Goal: Task Accomplishment & Management: Manage account settings

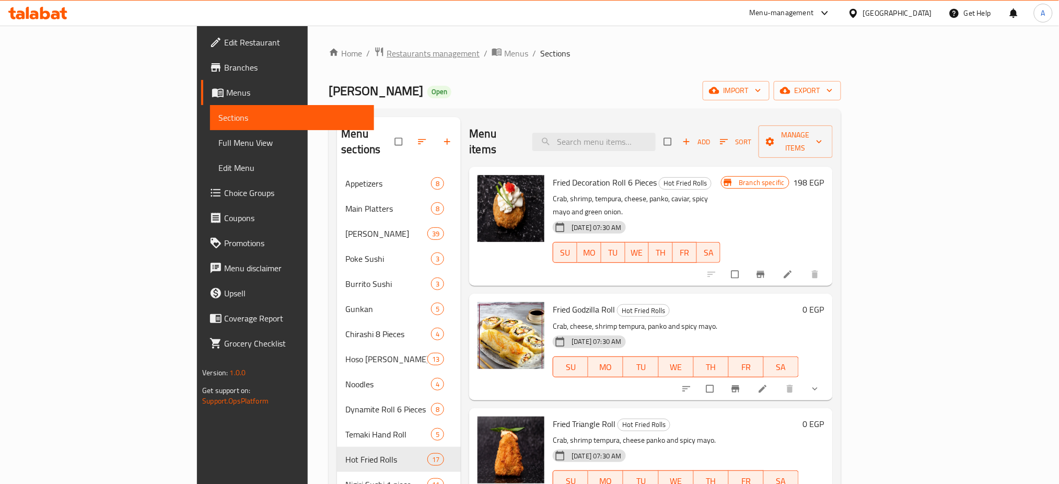
click at [387, 56] on span "Restaurants management" at bounding box center [433, 53] width 93 height 13
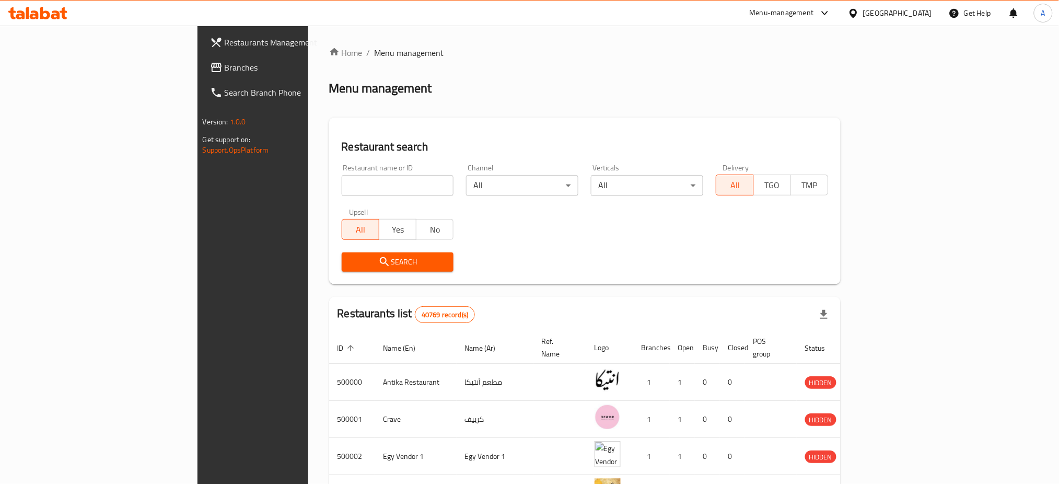
click at [225, 39] on span "Restaurants Management" at bounding box center [296, 42] width 142 height 13
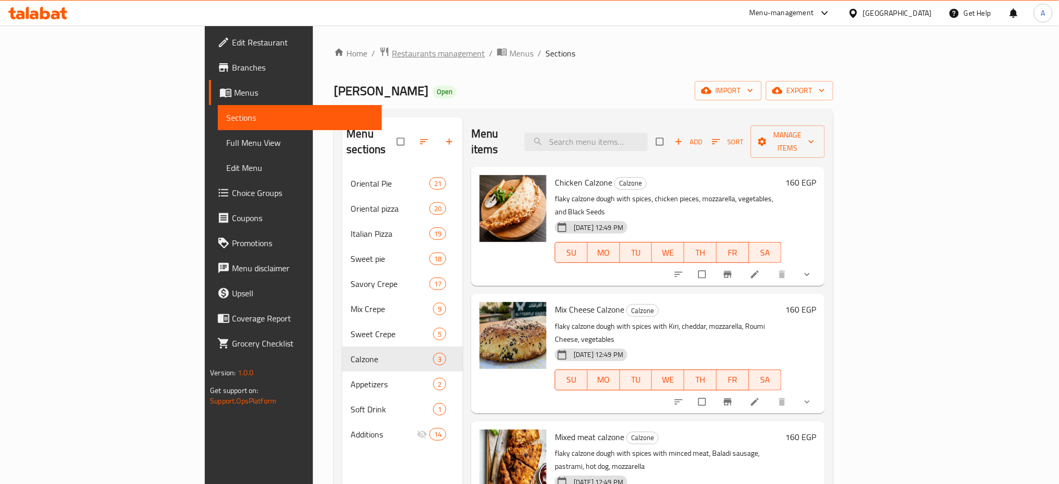
click at [392, 53] on span "Restaurants management" at bounding box center [438, 53] width 93 height 13
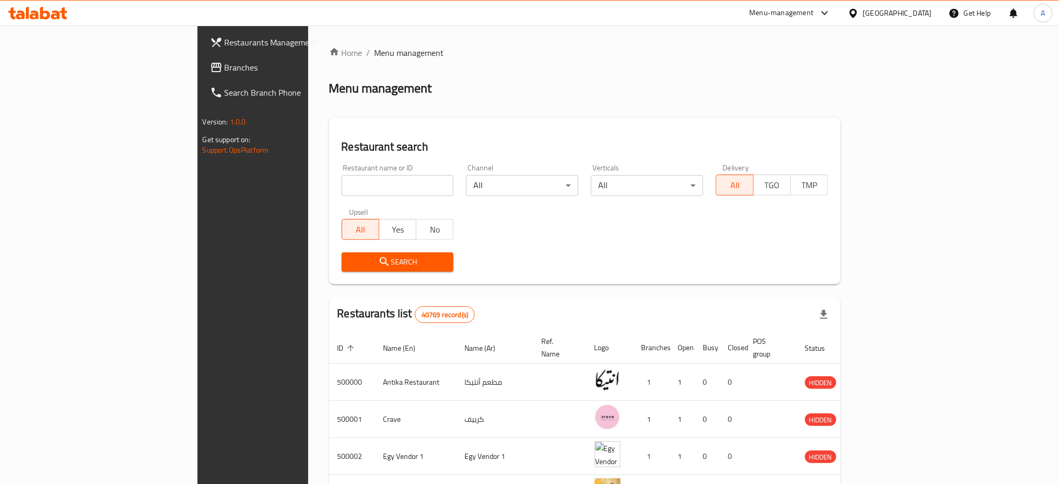
click at [842, 118] on div "Restaurant search Restaurant name or ID Restaurant name or ID Channel All ​ Ver…" at bounding box center [585, 201] width 512 height 167
click at [342, 178] on input "search" at bounding box center [398, 185] width 112 height 21
click at [342, 176] on input "search" at bounding box center [398, 185] width 112 height 21
click button "Search" at bounding box center [398, 261] width 112 height 19
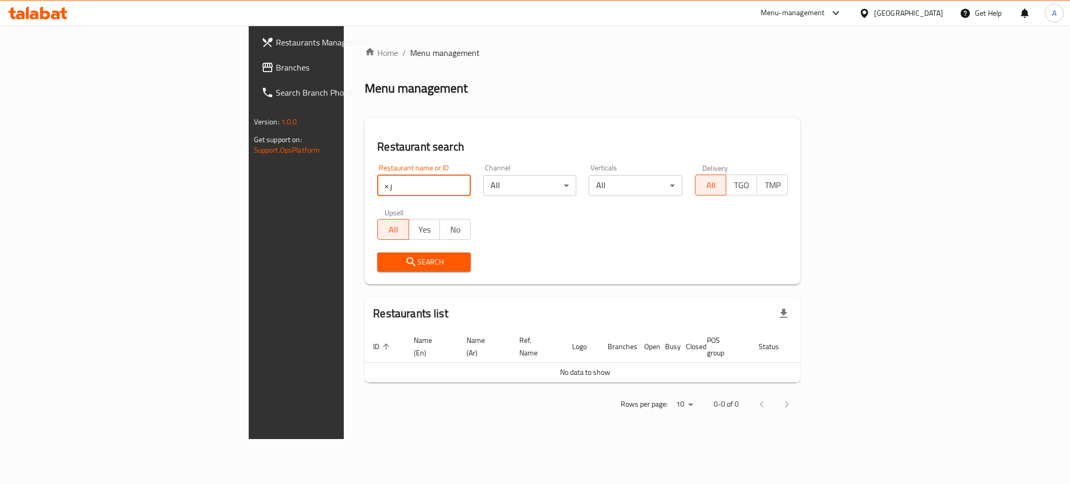
type input "×"
type input "Ovio"
click button "Search" at bounding box center [424, 261] width 94 height 19
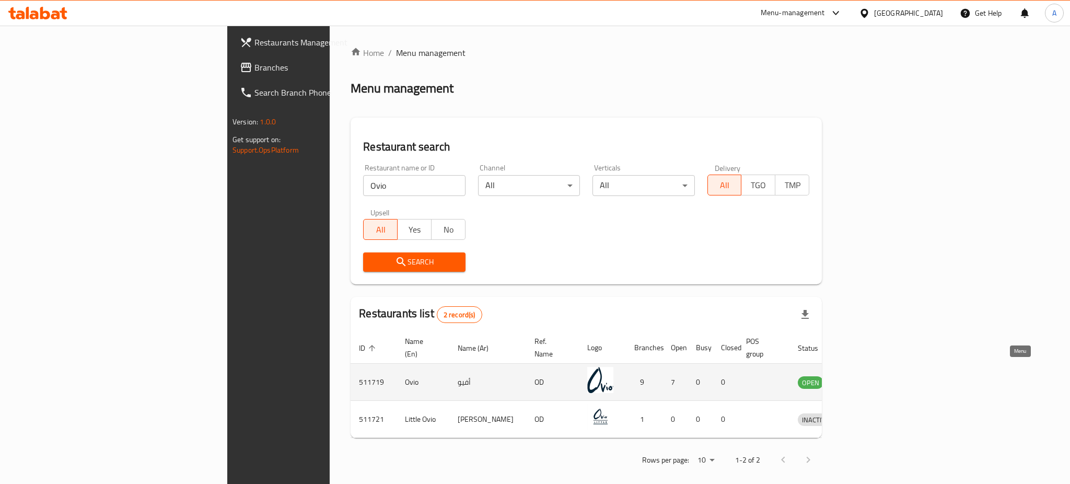
click at [867, 376] on icon "enhanced table" at bounding box center [861, 382] width 13 height 13
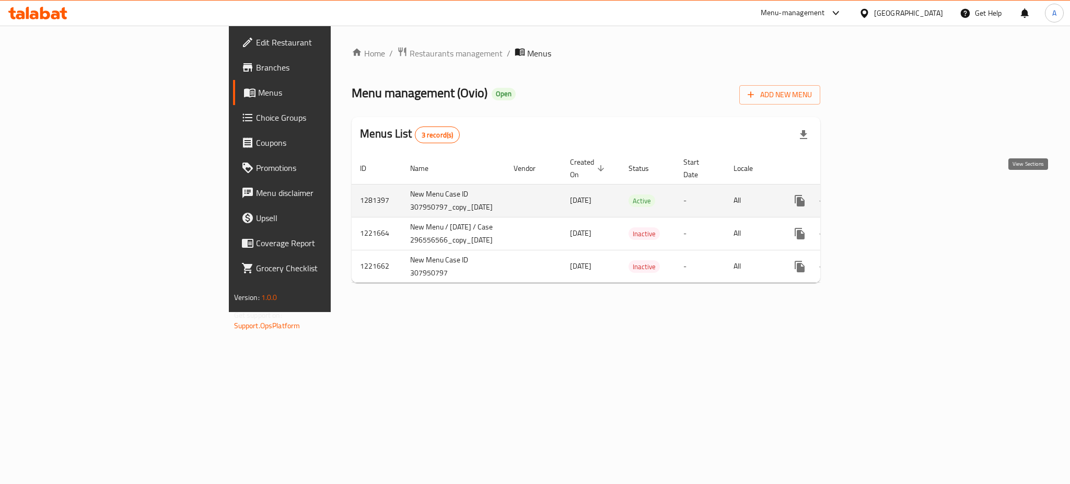
click at [882, 194] on icon "enhanced table" at bounding box center [875, 200] width 13 height 13
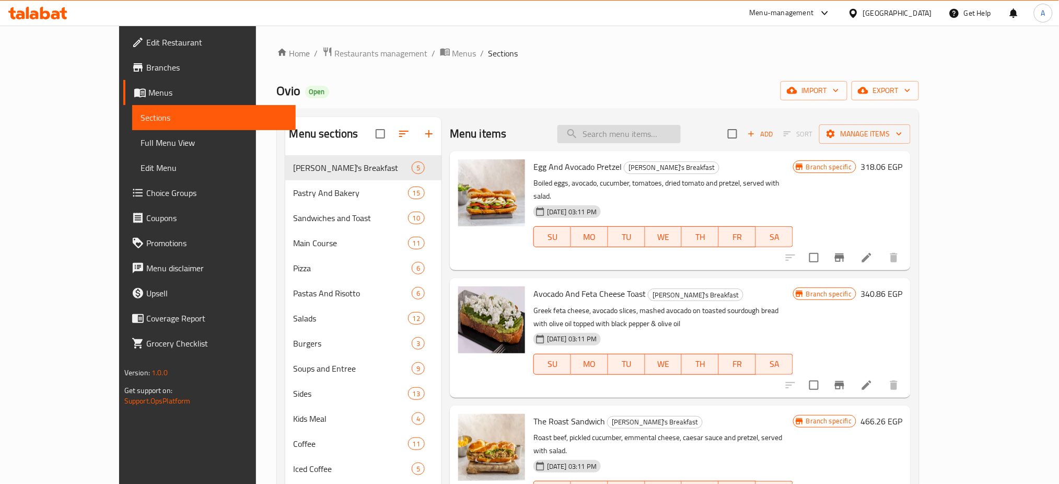
click at [664, 137] on input "search" at bounding box center [619, 134] width 123 height 18
paste input "Chateaubriand"
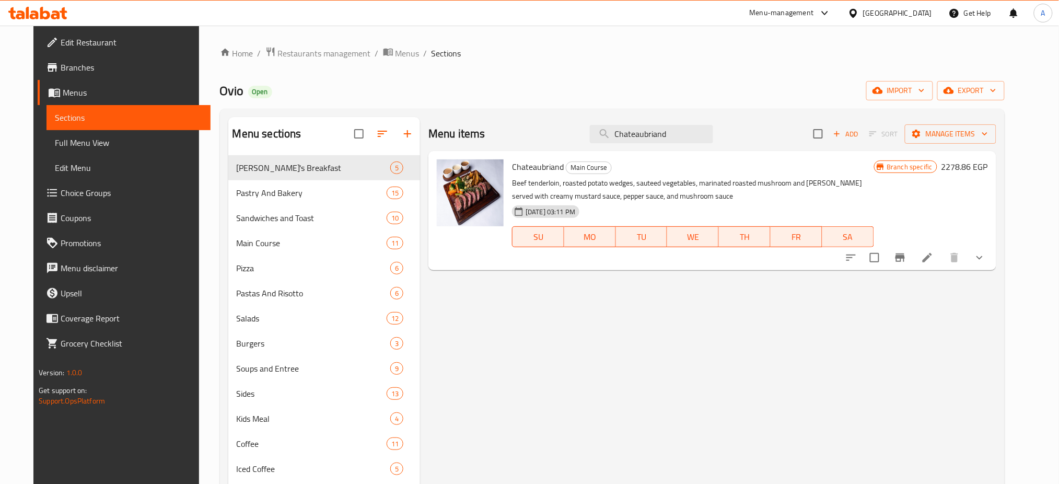
type input "Chateaubriand"
click at [986, 260] on icon "show more" at bounding box center [980, 257] width 13 height 13
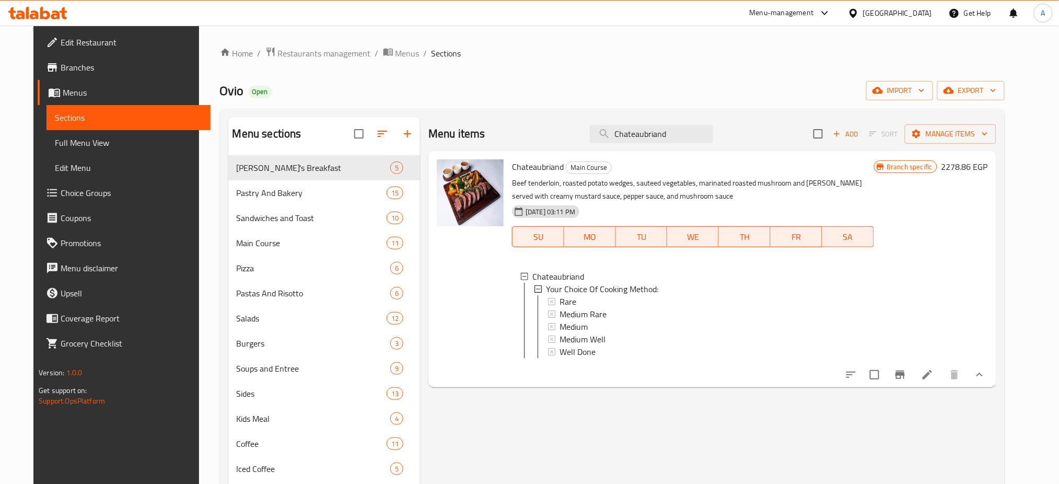
scroll to position [1, 0]
click at [942, 376] on li at bounding box center [927, 374] width 29 height 19
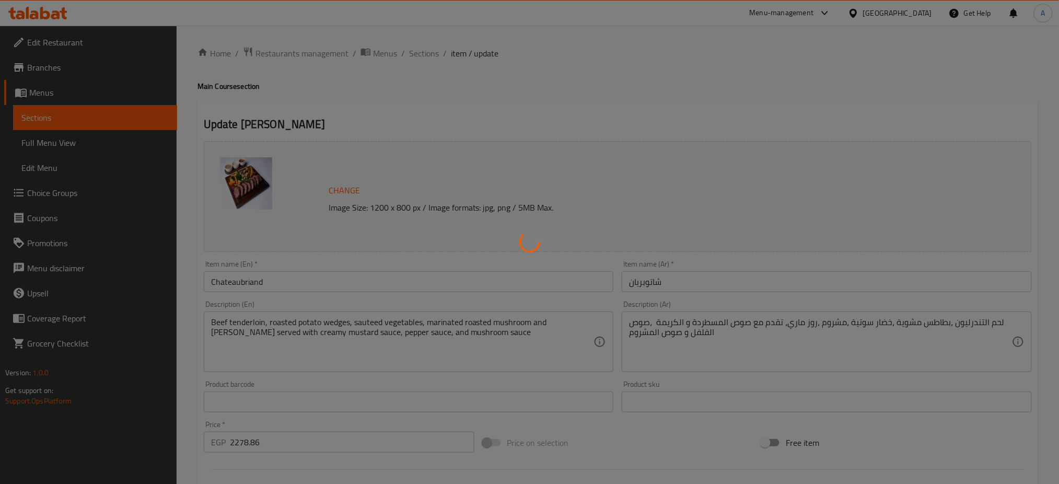
type input "إختيارك من طريقة الطهي:"
type input "1"
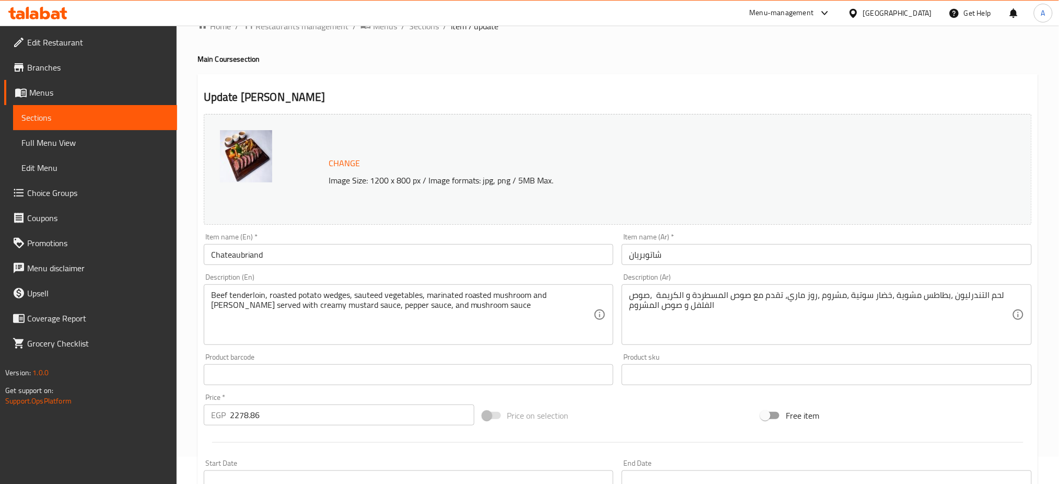
scroll to position [32, 0]
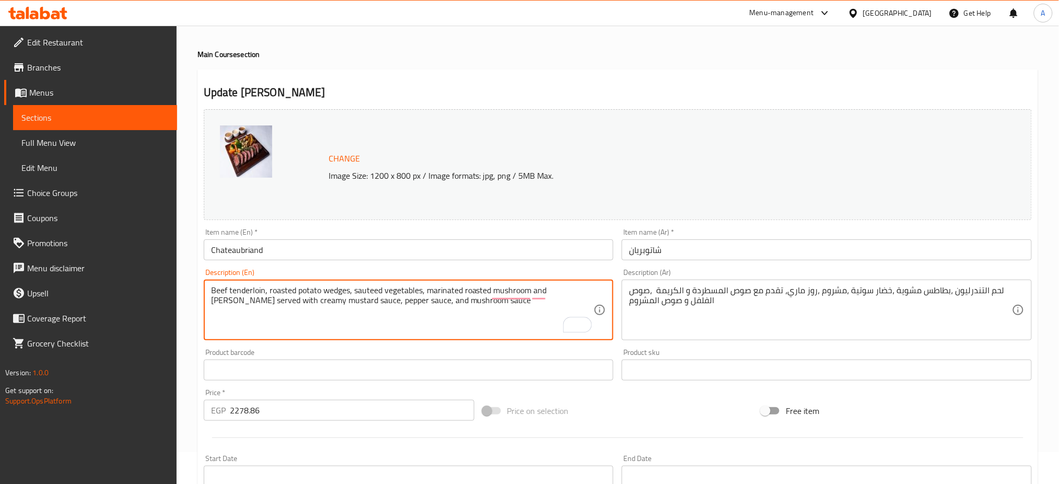
drag, startPoint x: 268, startPoint y: 289, endPoint x: 321, endPoint y: 284, distance: 53.0
paste textarea "mashed potatoes."
type textarea "Beef tenderloin, mashed potatoes wedges, sauteed vegetables, marinated roasted …"
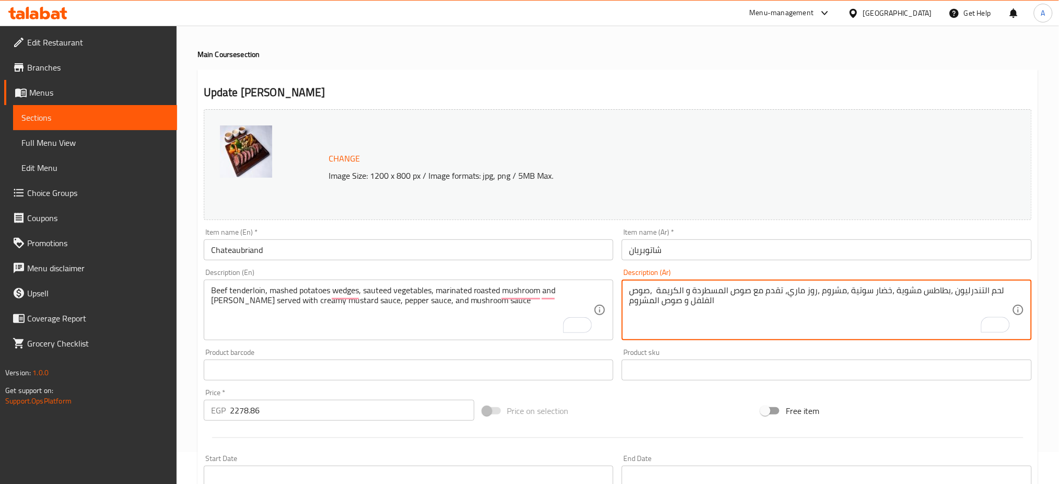
drag, startPoint x: 891, startPoint y: 290, endPoint x: 947, endPoint y: 287, distance: 55.5
paste textarea "[PERSON_NAME]"
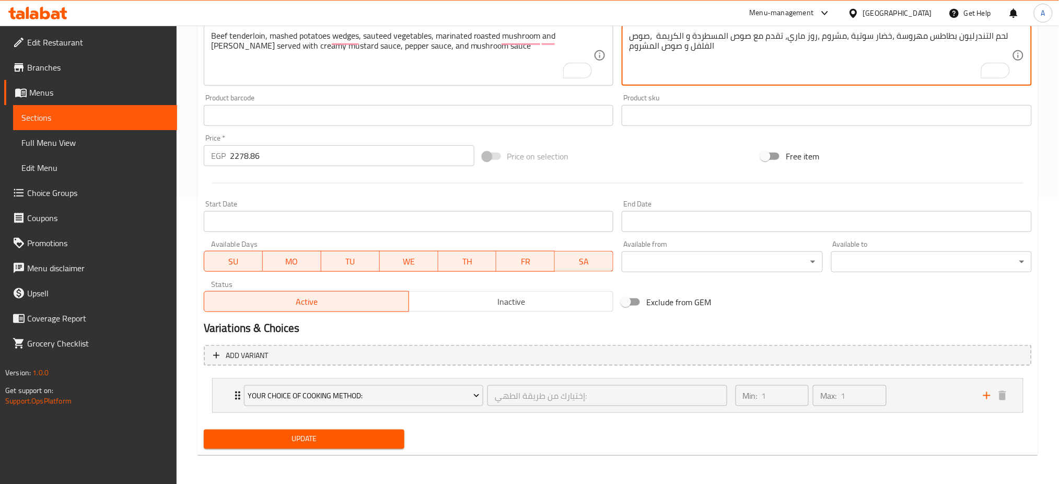
type textarea "لحم التندرليون بطاطس مهروسة ،خضار سوتية ،مشروم ،روز ماري، تقدم مع صوص المسطردة …"
click at [250, 439] on span "Update" at bounding box center [304, 439] width 184 height 13
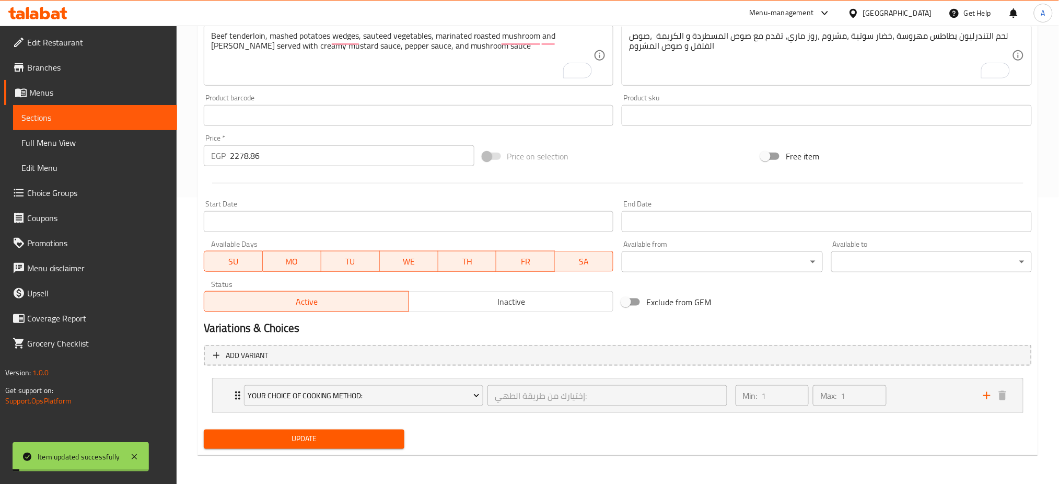
click at [262, 434] on span "Update" at bounding box center [304, 439] width 184 height 13
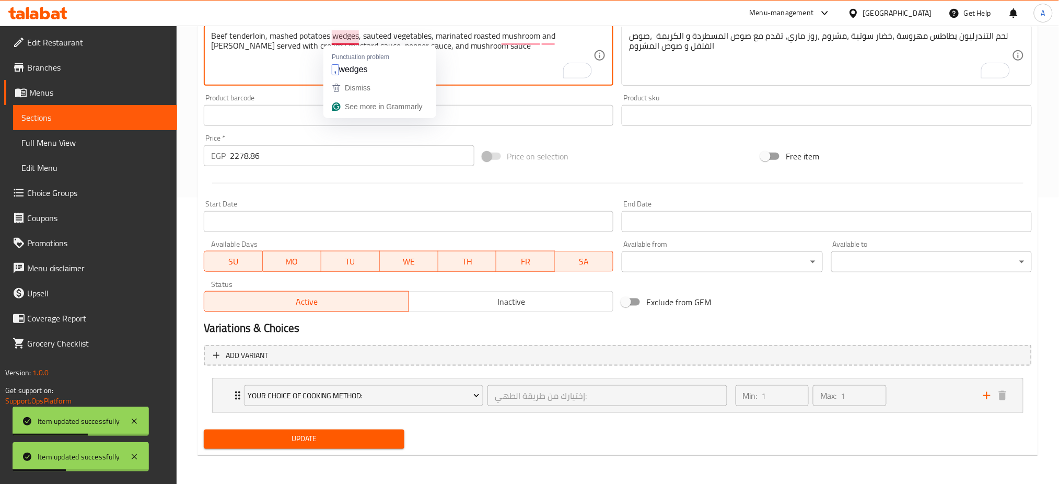
click at [347, 37] on textarea "Beef tenderloin, mashed potatoes wedges, sauteed vegetables, marinated roasted …" at bounding box center [402, 56] width 383 height 50
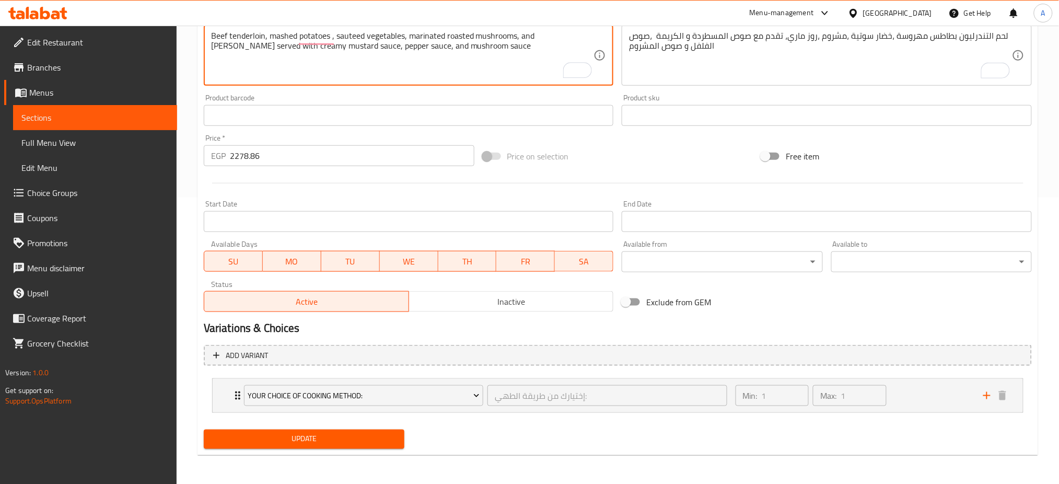
click at [314, 441] on span "Update" at bounding box center [304, 439] width 184 height 13
type textarea "Beef tenderloin, mashed potatoes, sauteed vegetables, marinated roasted mushroo…"
click at [323, 432] on button "Update" at bounding box center [304, 439] width 201 height 19
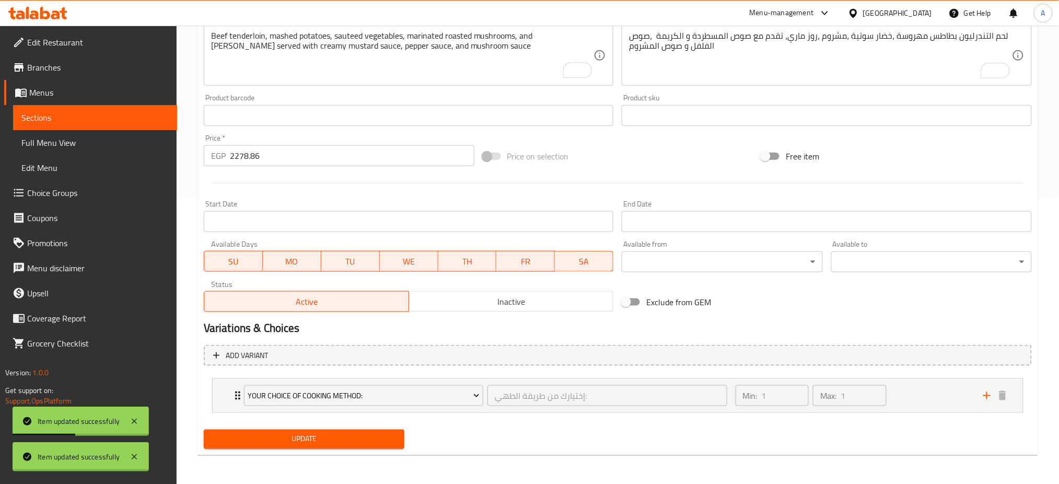
click at [313, 442] on div at bounding box center [529, 242] width 1059 height 484
click at [313, 442] on span "Update" at bounding box center [304, 439] width 184 height 13
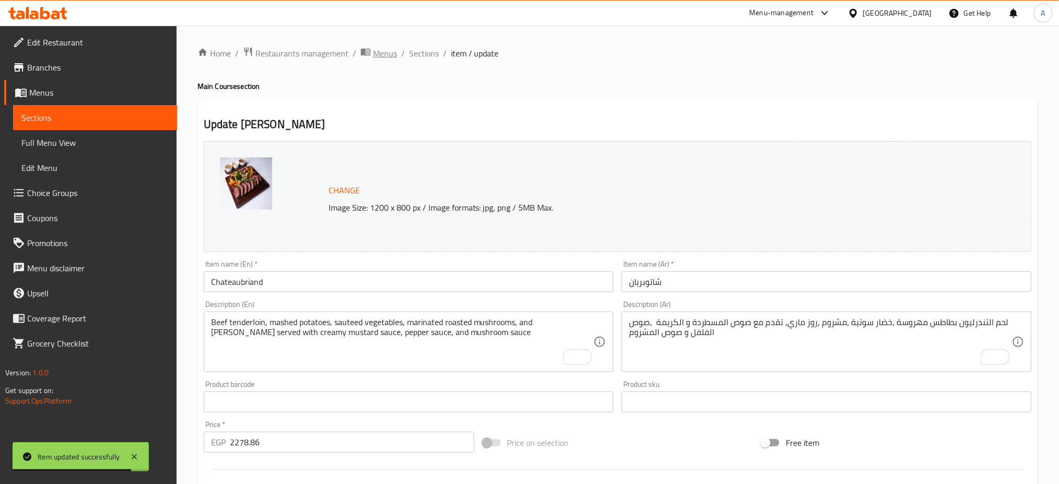
click at [383, 53] on span "Menus" at bounding box center [385, 53] width 24 height 13
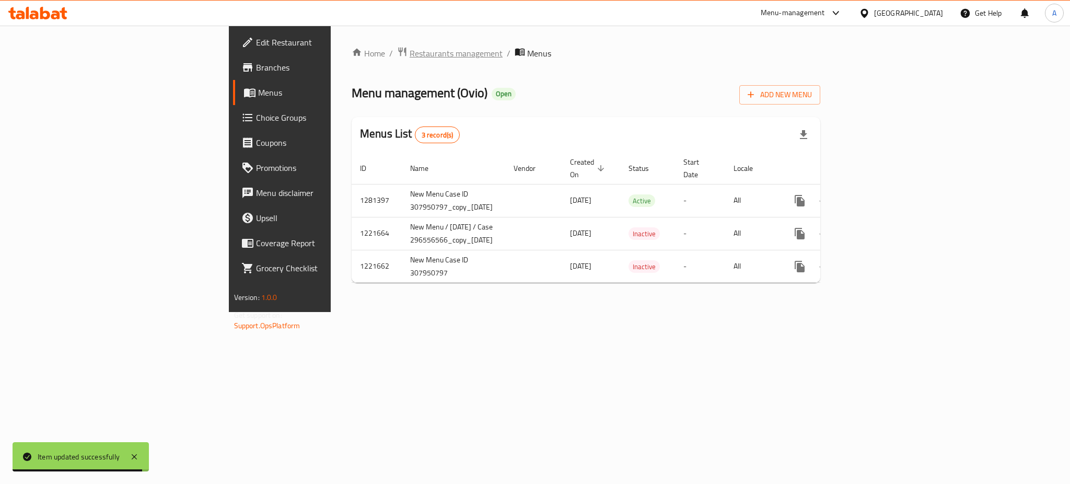
click at [410, 50] on span "Restaurants management" at bounding box center [456, 53] width 93 height 13
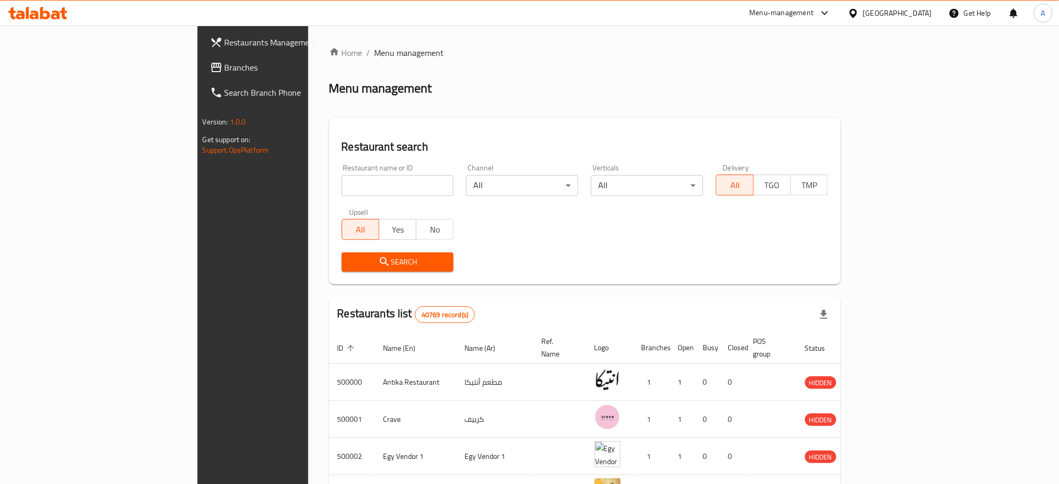
click at [344, 195] on input "search" at bounding box center [398, 185] width 112 height 21
type input "}"
type input "Coffeeholics"
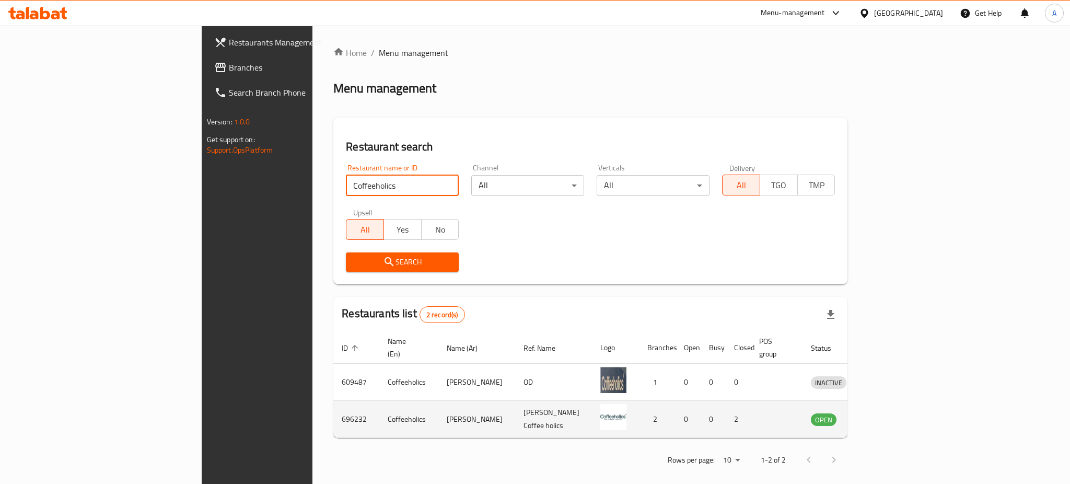
click at [880, 416] on icon "enhanced table" at bounding box center [873, 420] width 11 height 9
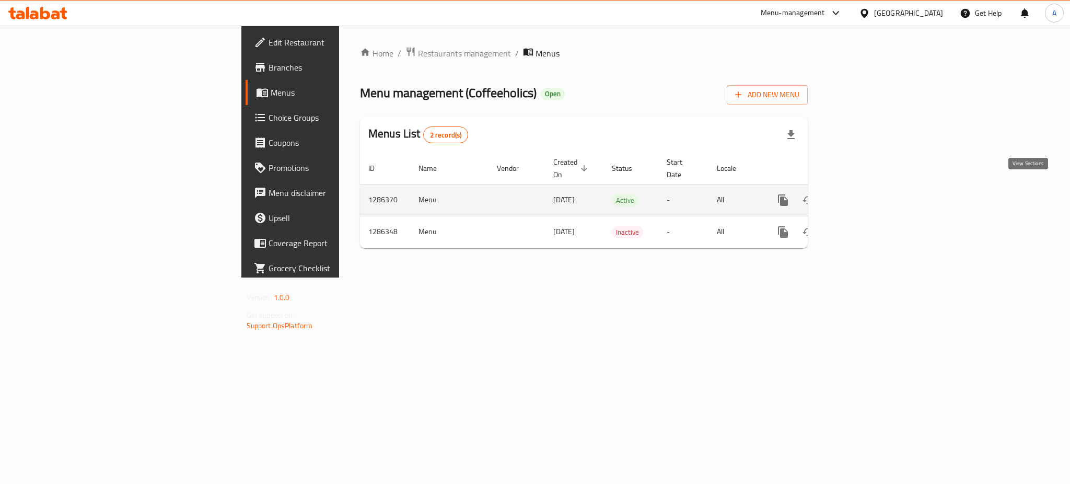
click at [865, 194] on icon "enhanced table" at bounding box center [858, 200] width 13 height 13
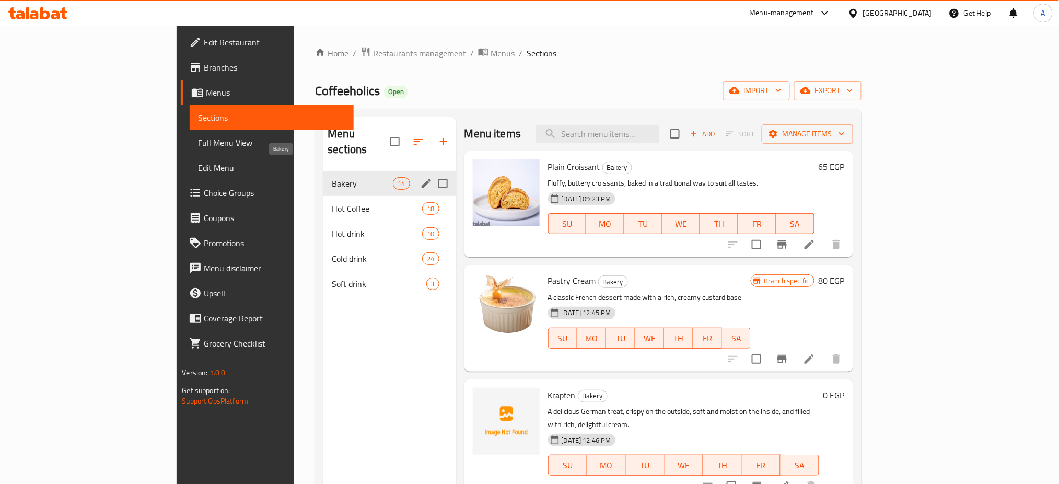
click at [333, 177] on span "Bakery" at bounding box center [362, 183] width 61 height 13
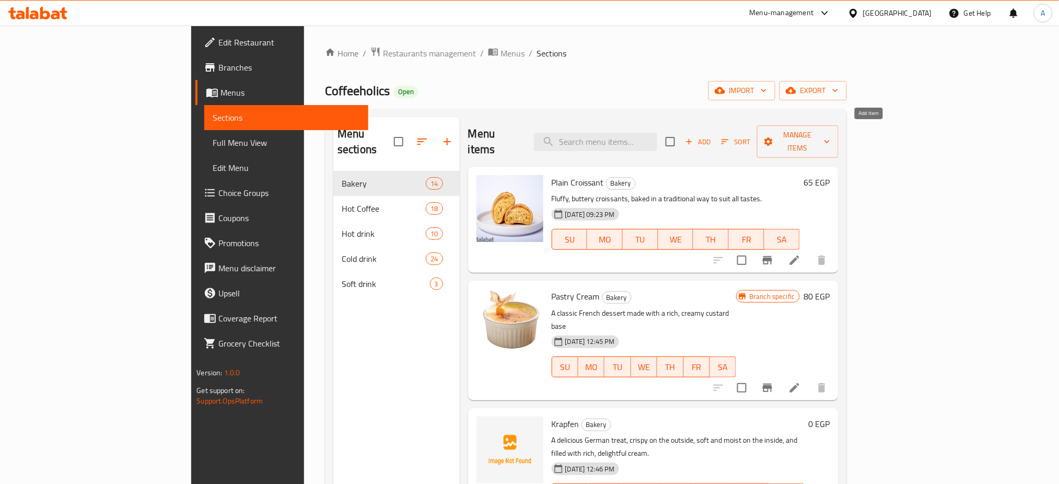
click at [712, 136] on span "Add" at bounding box center [698, 142] width 28 height 12
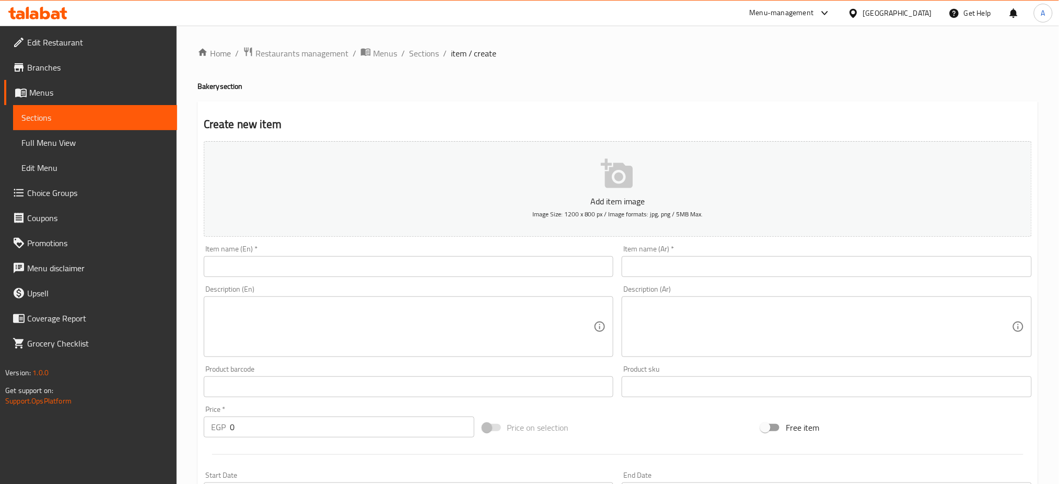
click at [833, 91] on h4 "Bakery section" at bounding box center [618, 86] width 841 height 10
click at [336, 317] on textarea at bounding box center [402, 327] width 383 height 50
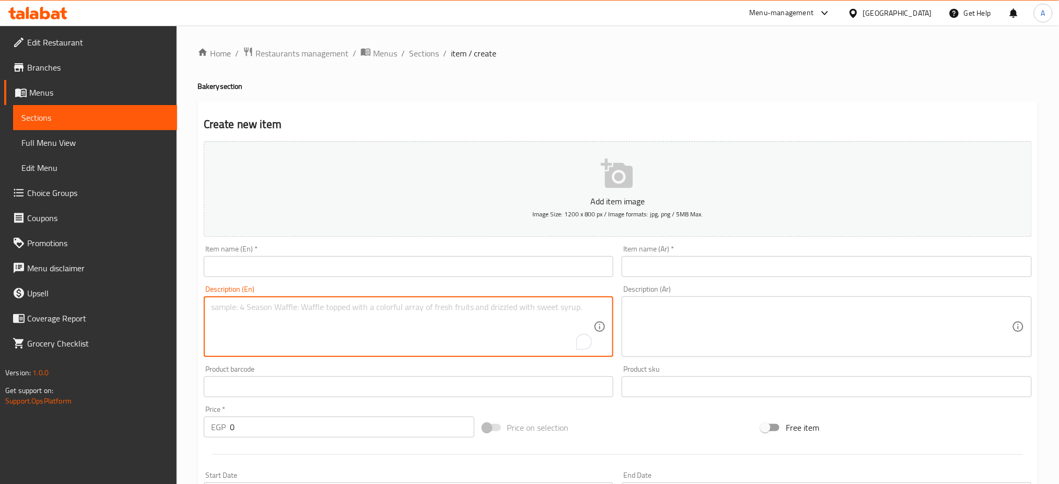
paste textarea "Fluffy golden pastries stuffed with smooth creamy cheese, combining a light cru…"
type textarea "Fluffy, golden pastries stuffed with smooth, creamy cheese, combining a light c…"
click at [661, 319] on textarea at bounding box center [820, 327] width 383 height 50
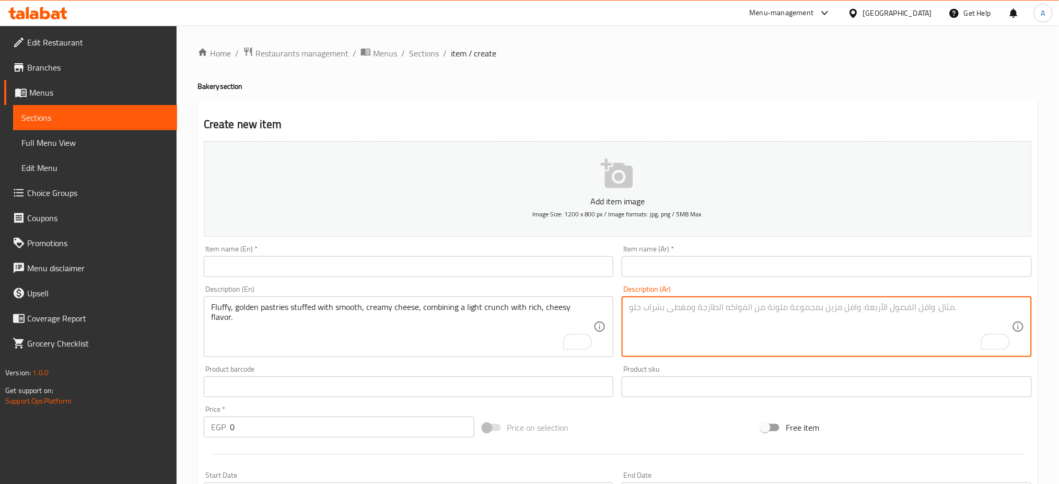
click at [773, 313] on textarea "To enrich screen reader interactions, please activate Accessibility in Grammarl…" at bounding box center [820, 327] width 383 height 50
paste textarea "معجنات هشة ذهبية محشية بجبنة كريمية ناعمة طعمها بيجمع بين القرمشة الخفيفة والجب…"
type textarea "معجنات هشة ذهبية محشية بجبنة كريمية ناعمة طعمها بيجمع بين القرمشة الخفيفة والجب…"
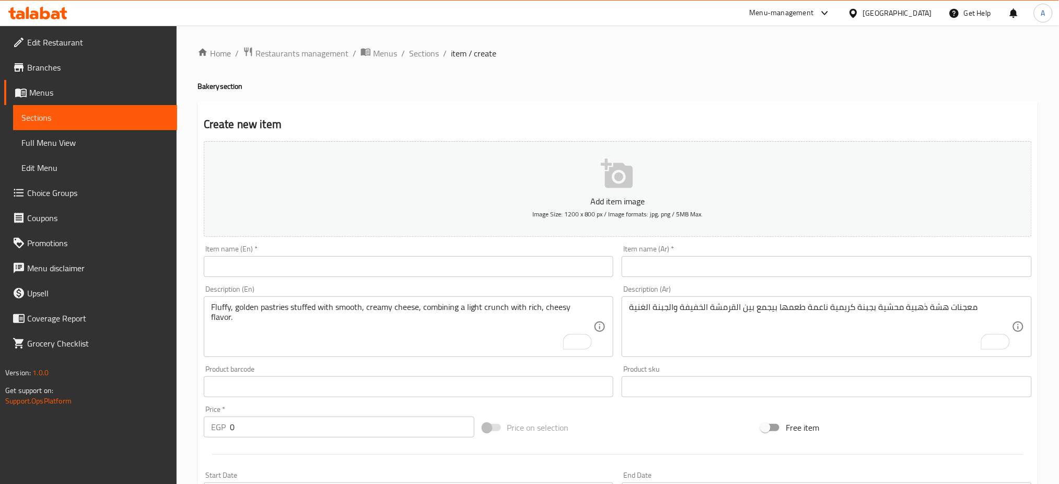
drag, startPoint x: 860, startPoint y: 342, endPoint x: 850, endPoint y: 340, distance: 10.7
click at [860, 342] on textarea "معجنات هشة ذهبية محشية بجبنة كريمية ناعمة طعمها بيجمع بين القرمشة الخفيفة والجب…" at bounding box center [820, 327] width 383 height 50
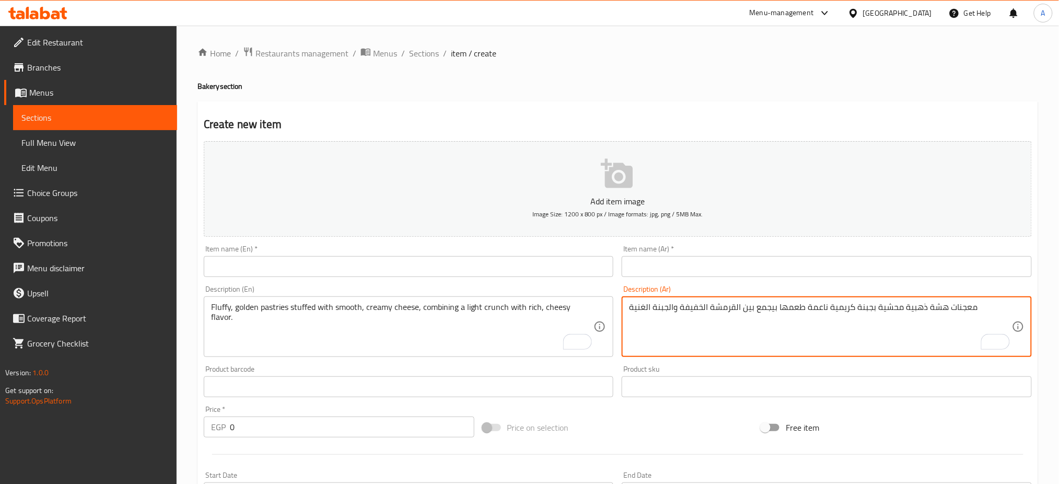
click at [314, 270] on input "text" at bounding box center [409, 266] width 410 height 21
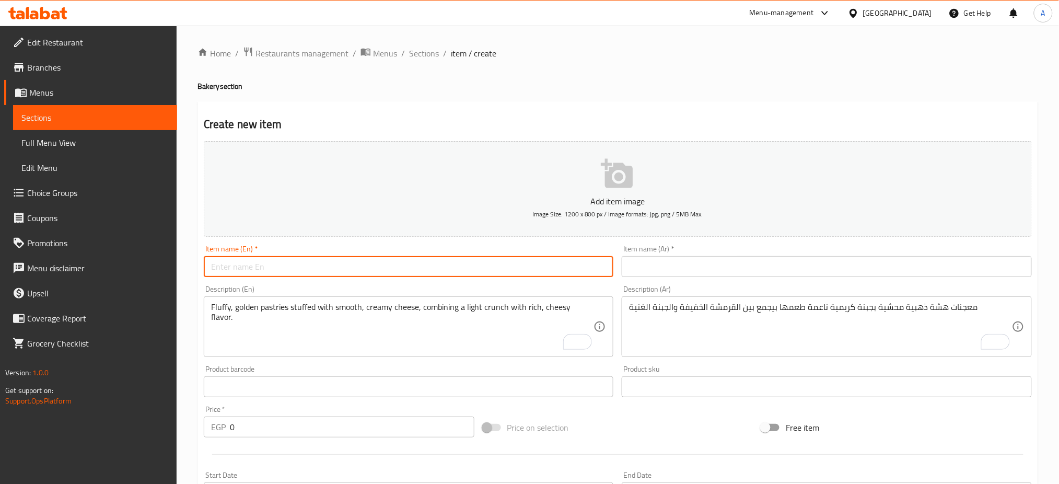
paste input "cheese danish"
click at [213, 266] on input "cheese danish" at bounding box center [409, 266] width 410 height 21
click at [241, 264] on input "Cheese danish" at bounding box center [409, 266] width 410 height 21
type input "Cheese Danish"
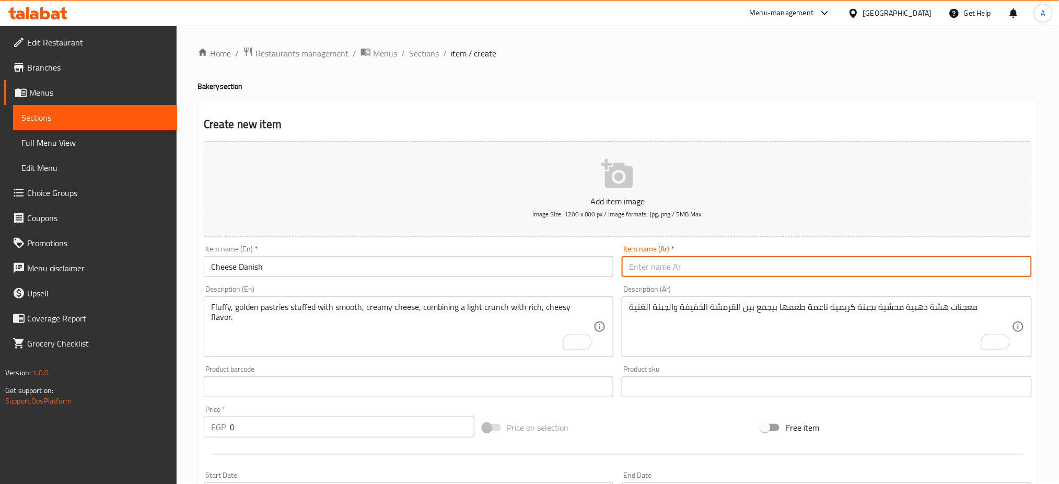
click at [674, 259] on input "text" at bounding box center [827, 266] width 410 height 21
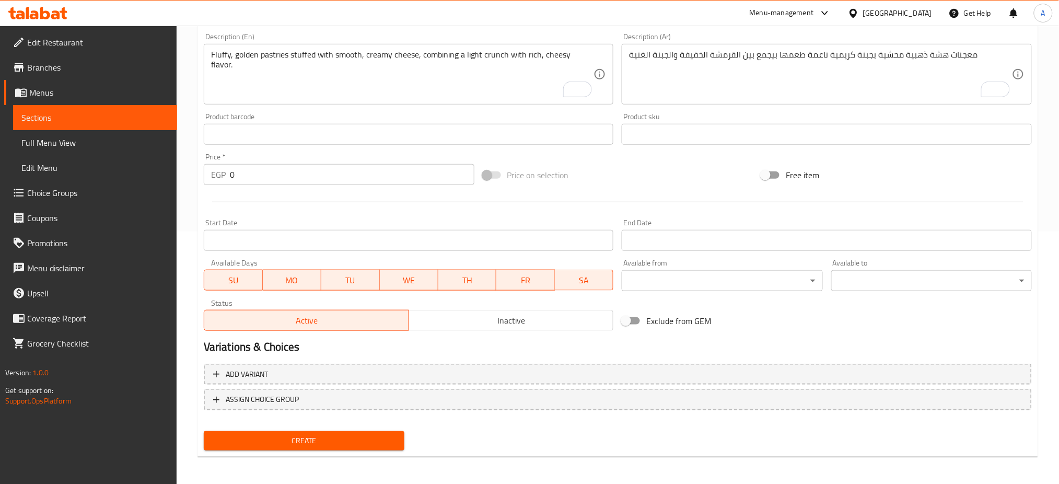
type input "دانش الجبنه"
click at [517, 310] on button "Inactive" at bounding box center [511, 320] width 205 height 21
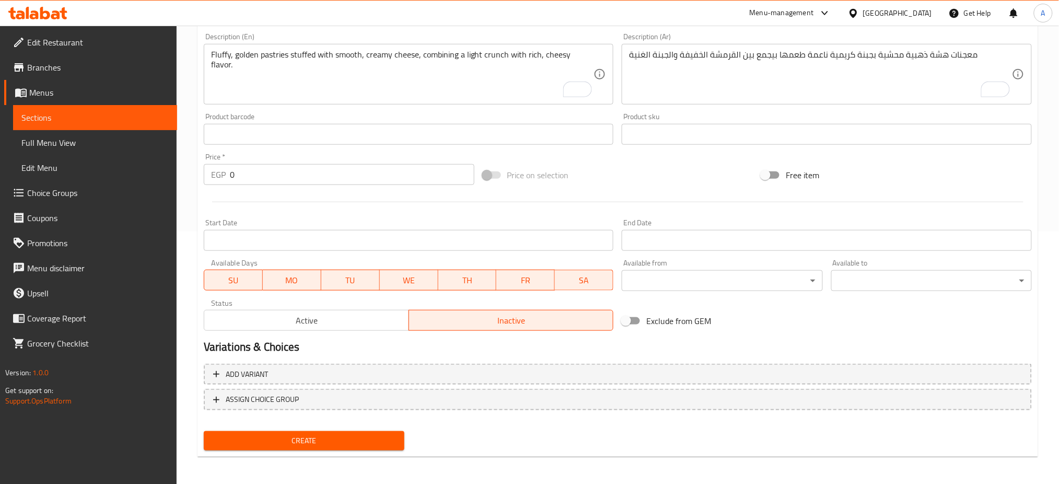
click at [298, 431] on button "Create" at bounding box center [304, 440] width 201 height 19
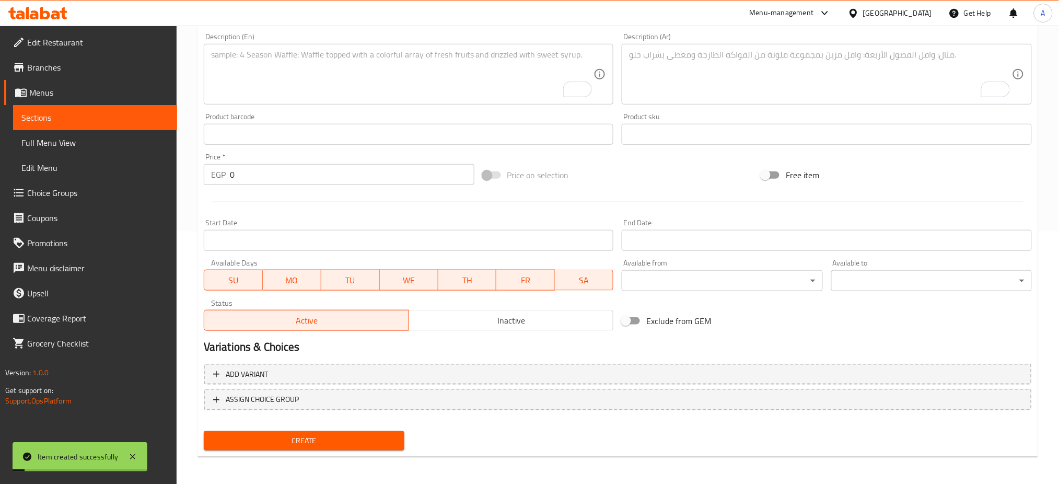
scroll to position [0, 0]
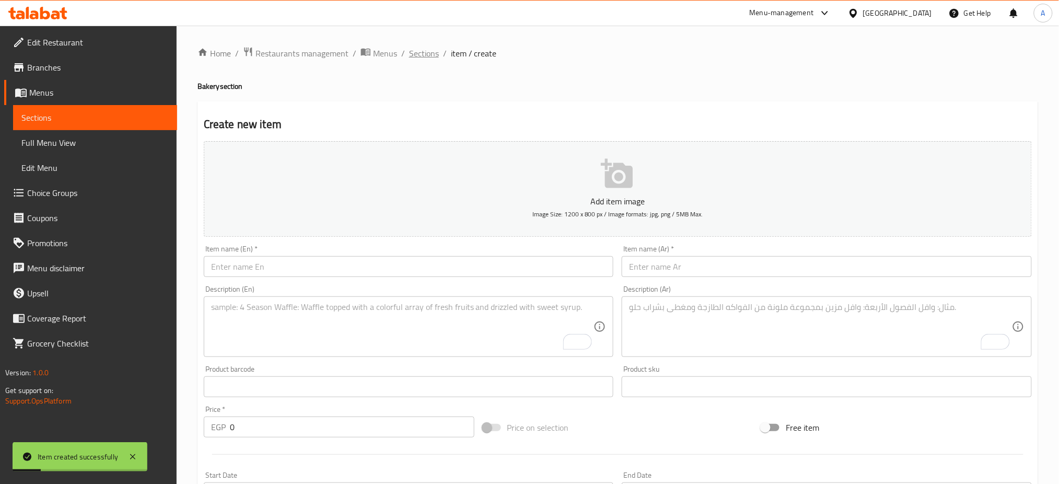
click at [421, 57] on span "Sections" at bounding box center [424, 53] width 30 height 13
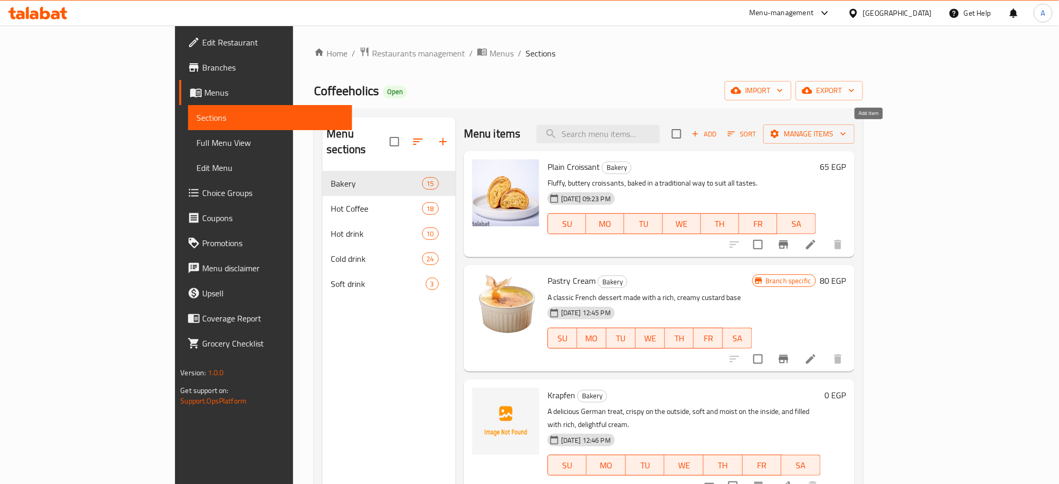
click at [719, 137] on span "Add" at bounding box center [704, 134] width 28 height 12
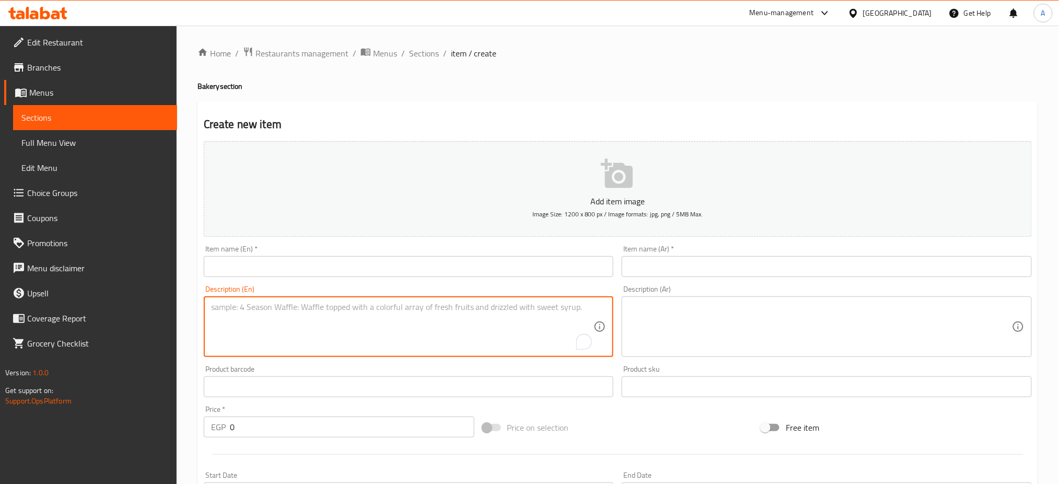
click at [380, 313] on textarea "To enrich screen reader interactions, please activate Accessibility in Grammarl…" at bounding box center [402, 327] width 383 height 50
paste textarea "Enjoy the hot dog flavor with the irresistible pizza sauce and delicious mozzar…"
type textarea "Enjoy the hot dog flavor with the irresistible pizza sauce and delicious mozzar…"
click at [796, 316] on textarea at bounding box center [820, 327] width 383 height 50
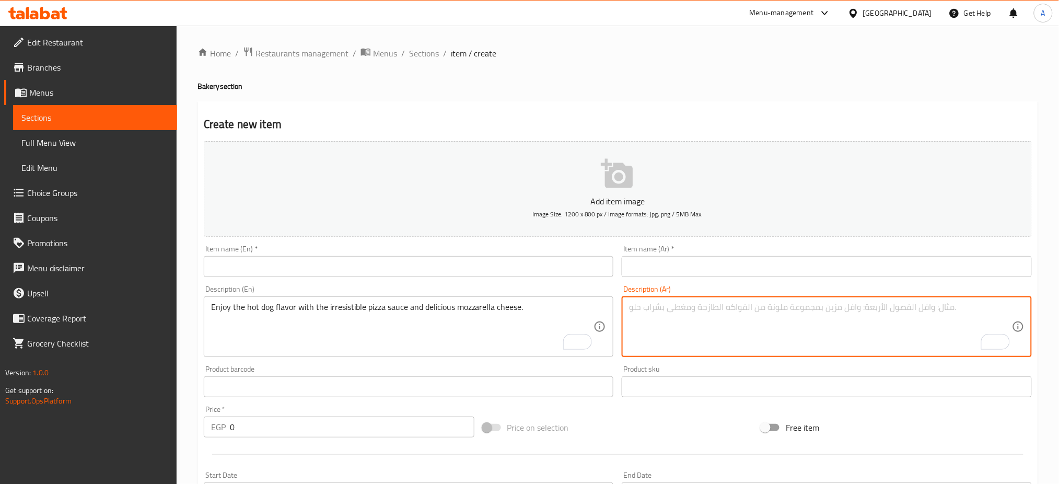
paste textarea "استمتع بنكهة الهوت دوغ مع صوص البيتزا الخطير و جبنه الموتزريلا الخطيره"
type textarea "استمتع بنكهة الهوت دوغ مع صوص البيتزا الخطير و جبنه الموتزريلا الخطيره"
click at [339, 266] on input "text" at bounding box center [409, 266] width 410 height 21
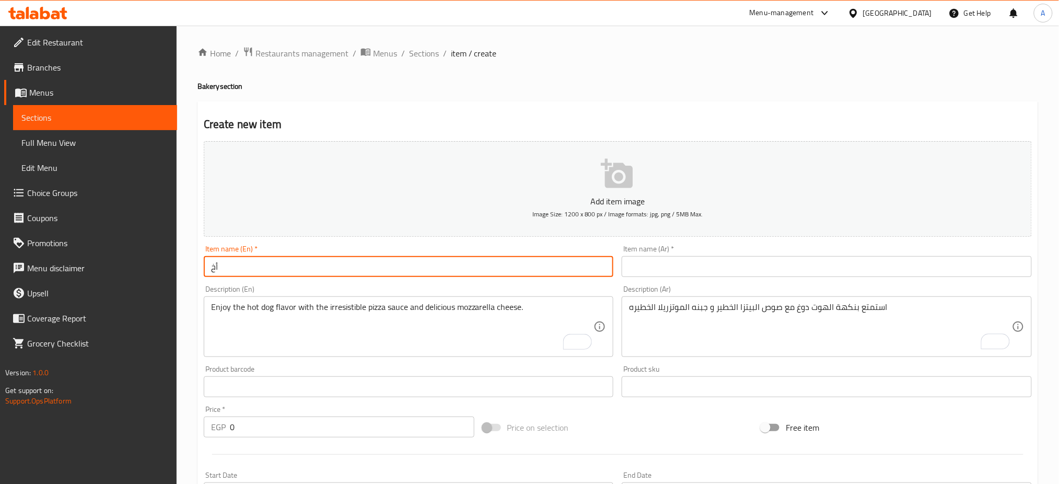
type input "أ"
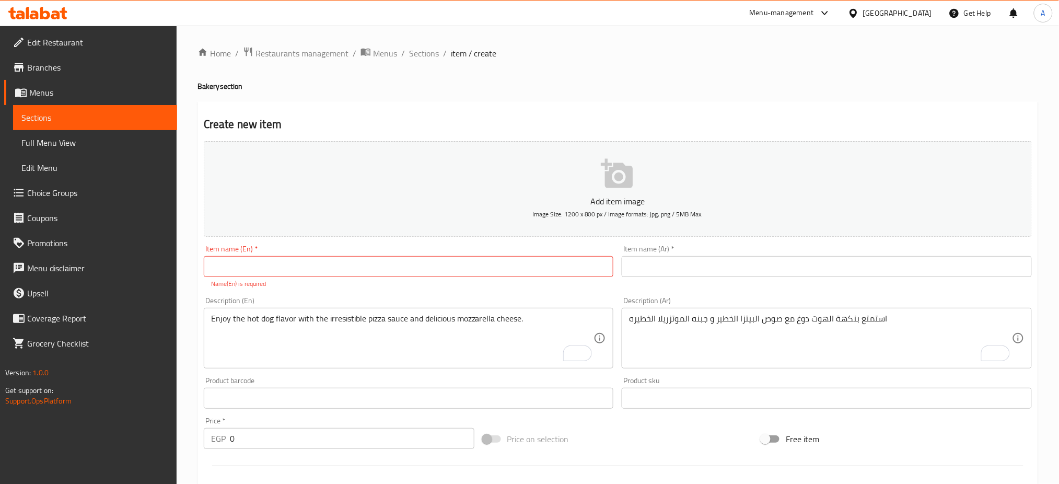
click at [814, 105] on div "Create new item Add item image Image Size: 1200 x 800 px / Image formats: jpg, …" at bounding box center [618, 411] width 841 height 620
click at [298, 273] on input "text" at bounding box center [409, 266] width 410 height 21
paste input "Hot dog roll"
type input "Hot dog roll"
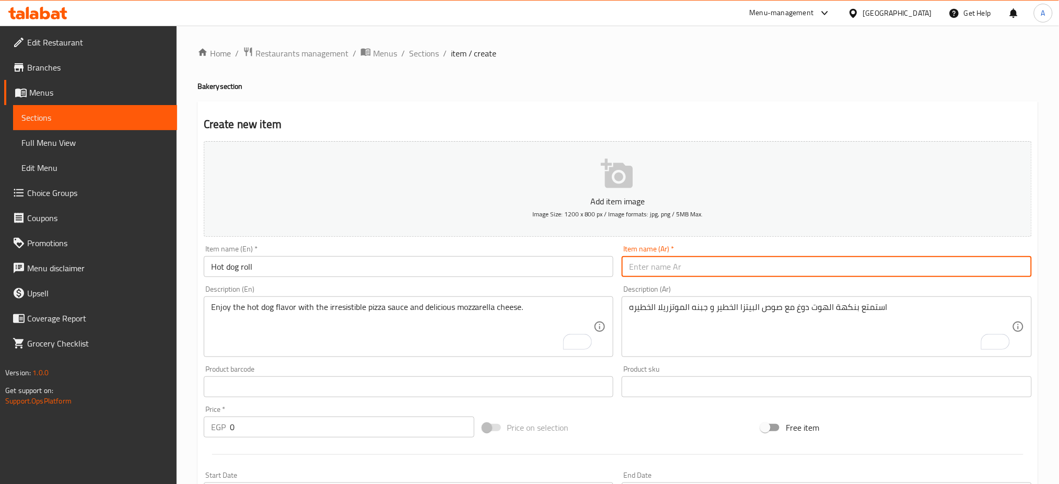
click at [720, 271] on input "text" at bounding box center [827, 266] width 410 height 21
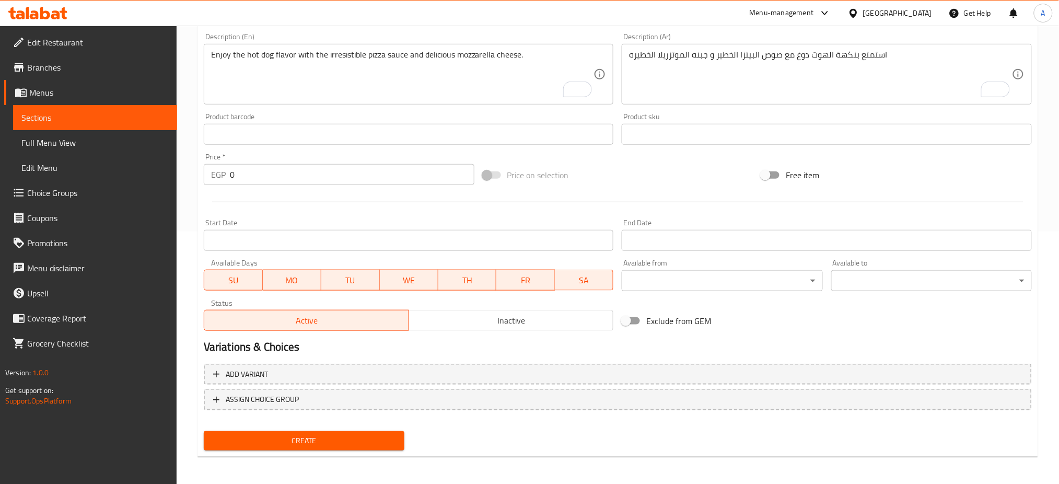
type input "هوت دوج رول"
click at [494, 328] on button "Inactive" at bounding box center [511, 320] width 205 height 21
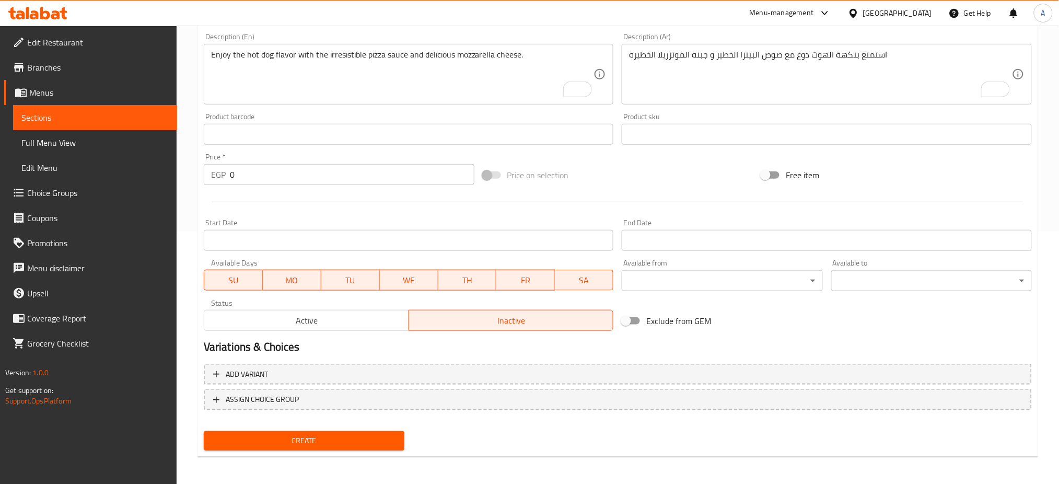
click at [324, 441] on span "Create" at bounding box center [304, 440] width 184 height 13
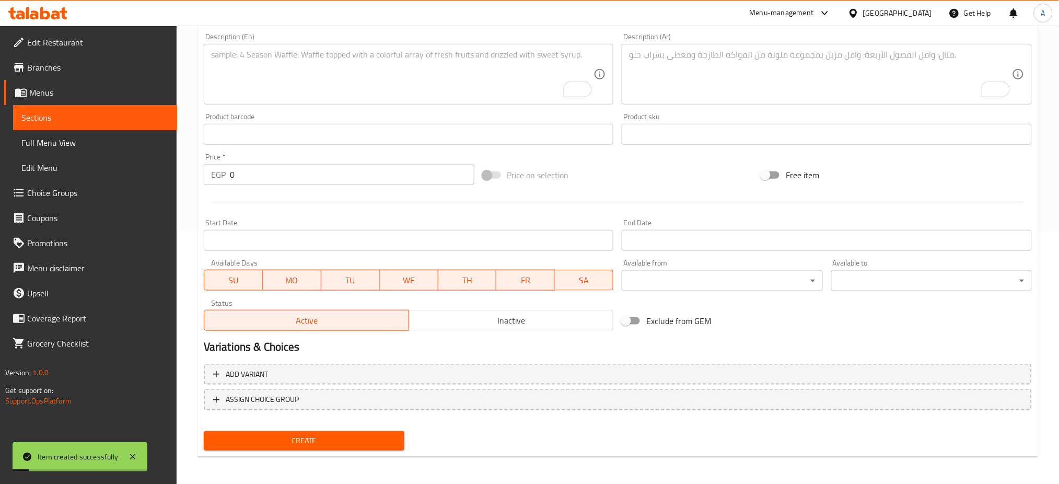
scroll to position [0, 0]
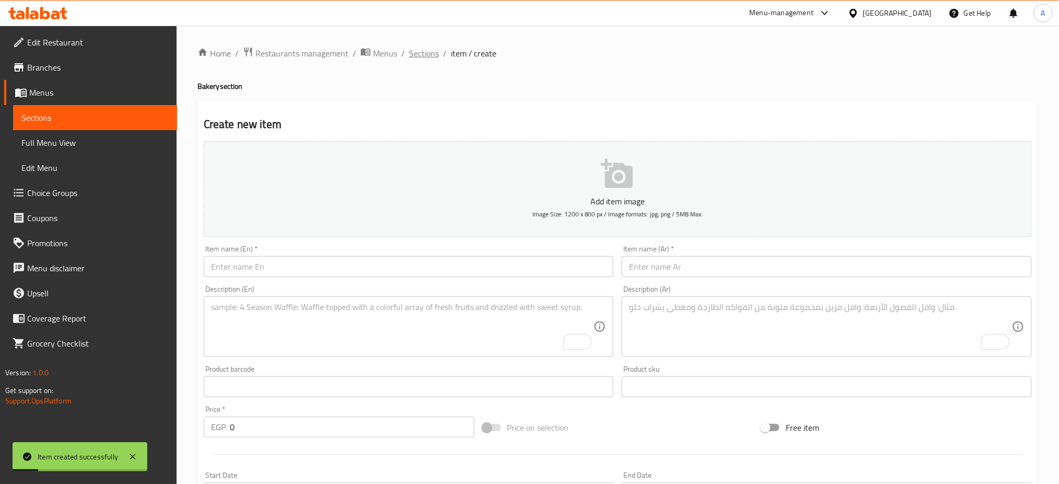
click at [418, 53] on span "Sections" at bounding box center [424, 53] width 30 height 13
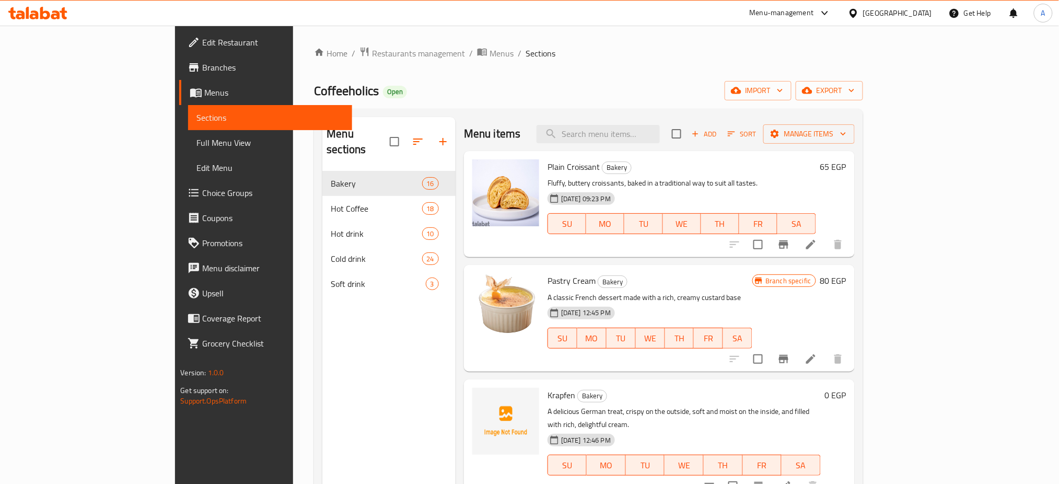
click at [798, 80] on div "Home / Restaurants management / Menus / Sections Coffeeholics Open import expor…" at bounding box center [588, 328] width 549 height 563
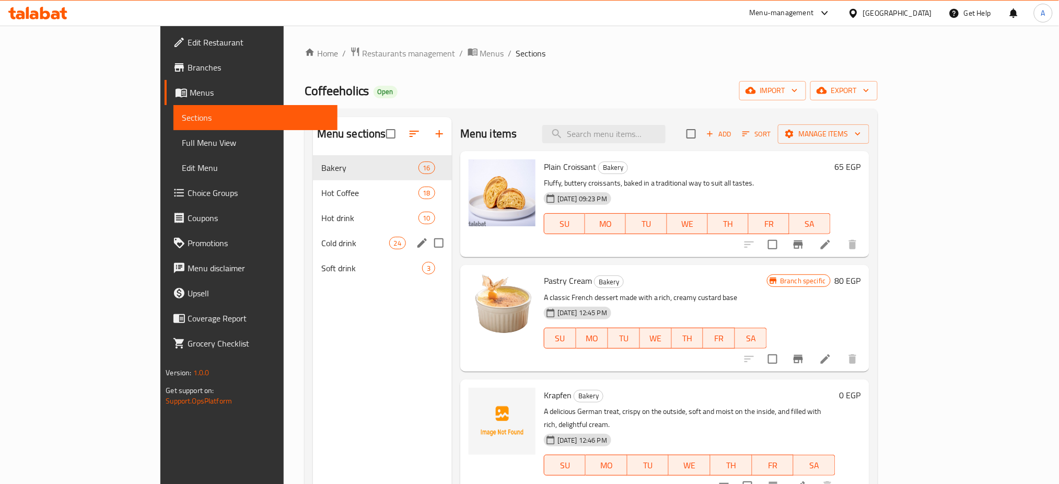
click at [313, 234] on div "Cold drink 24" at bounding box center [382, 242] width 139 height 25
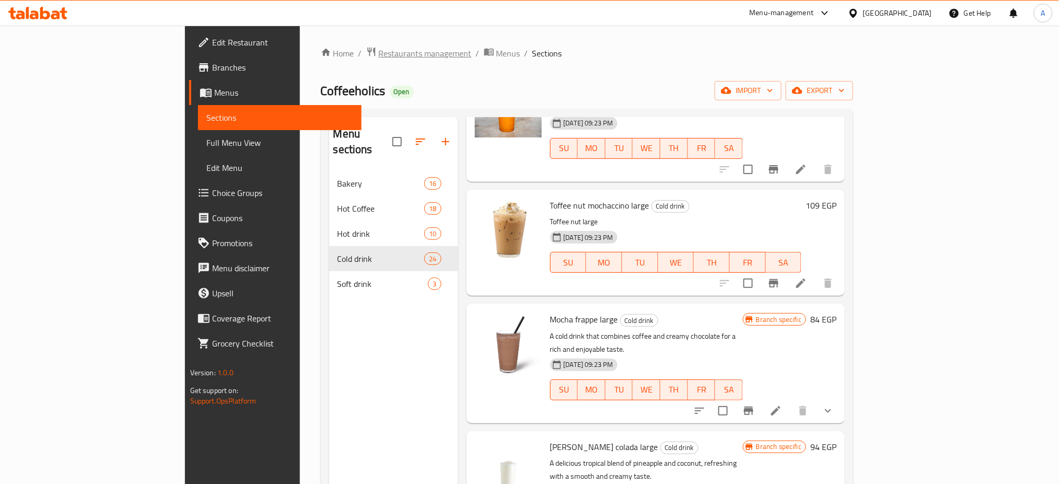
click at [379, 54] on span "Restaurants management" at bounding box center [425, 53] width 93 height 13
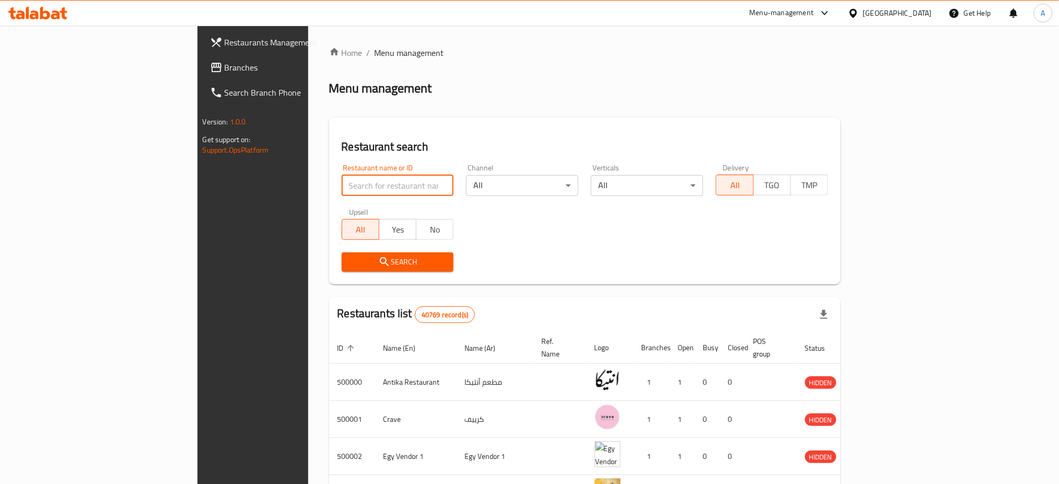
click at [342, 182] on input "search" at bounding box center [398, 185] width 112 height 21
click button "Search" at bounding box center [398, 261] width 112 height 19
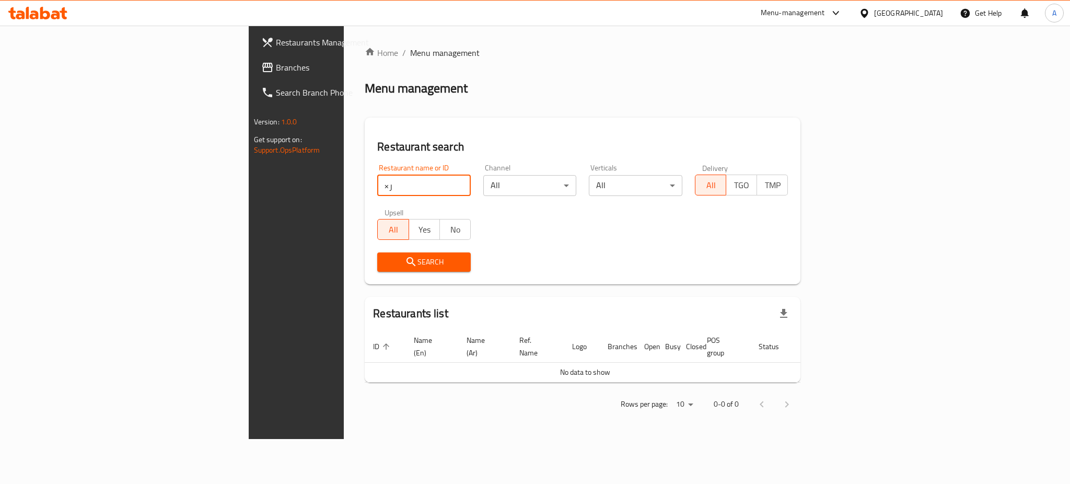
type input "×"
type input "Ovio"
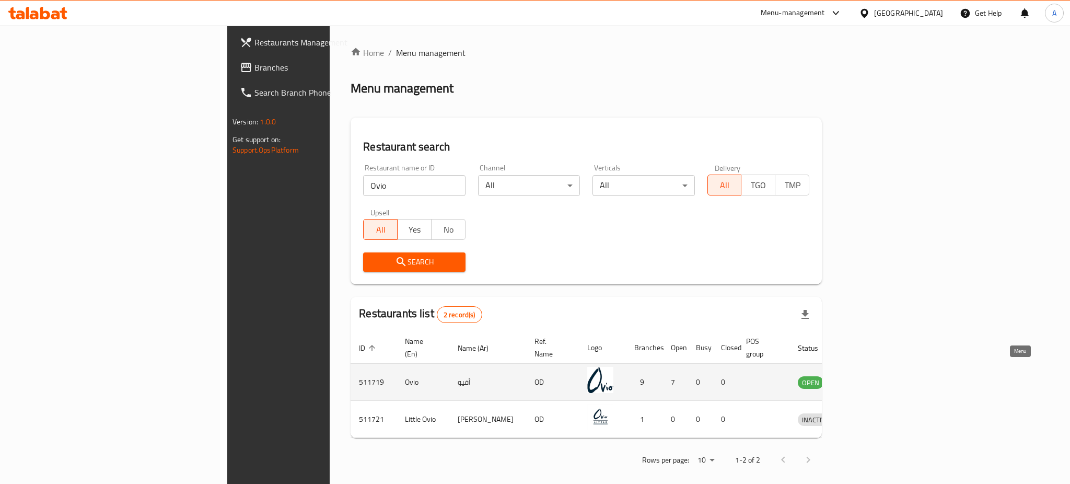
click at [867, 378] on icon "enhanced table" at bounding box center [860, 382] width 11 height 9
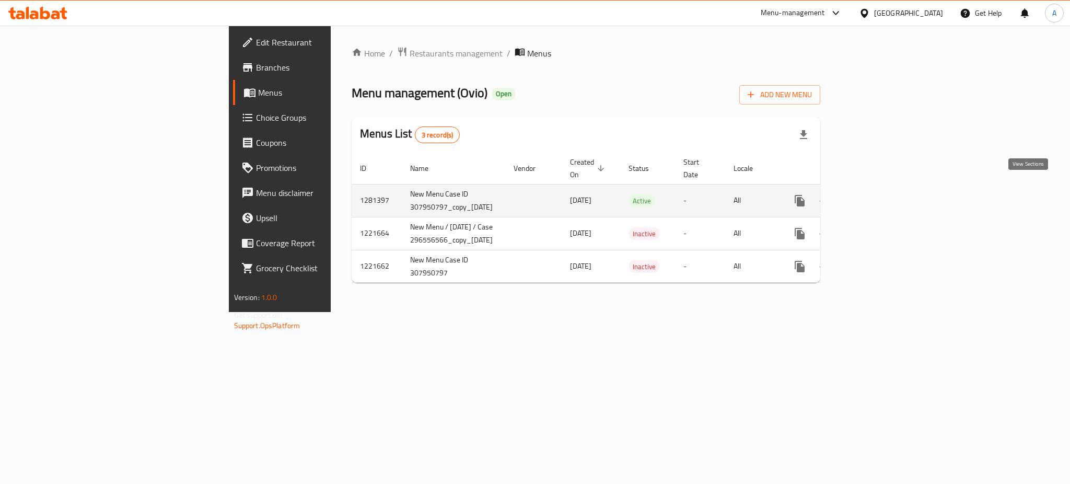
click at [882, 194] on icon "enhanced table" at bounding box center [875, 200] width 13 height 13
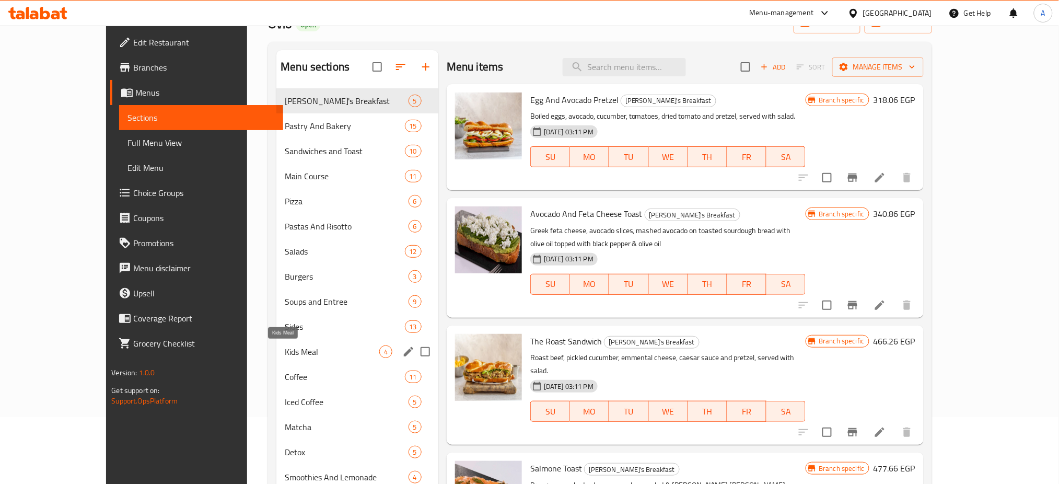
scroll to position [64, 0]
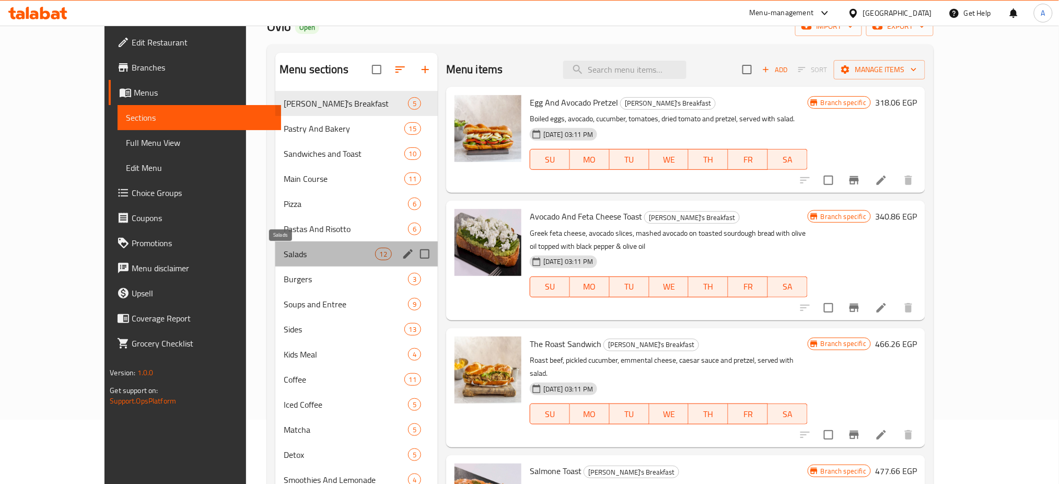
click at [284, 256] on span "Salads" at bounding box center [329, 254] width 91 height 13
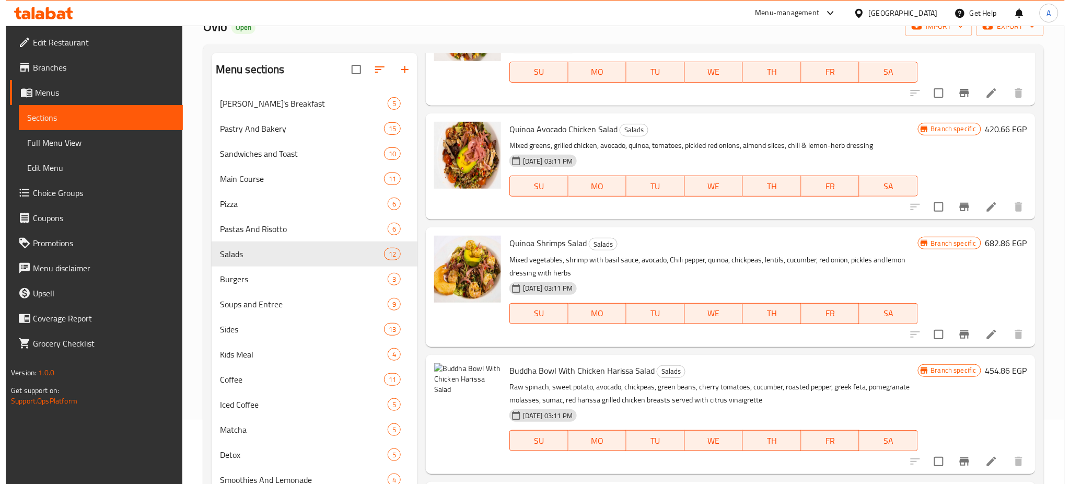
scroll to position [444, 0]
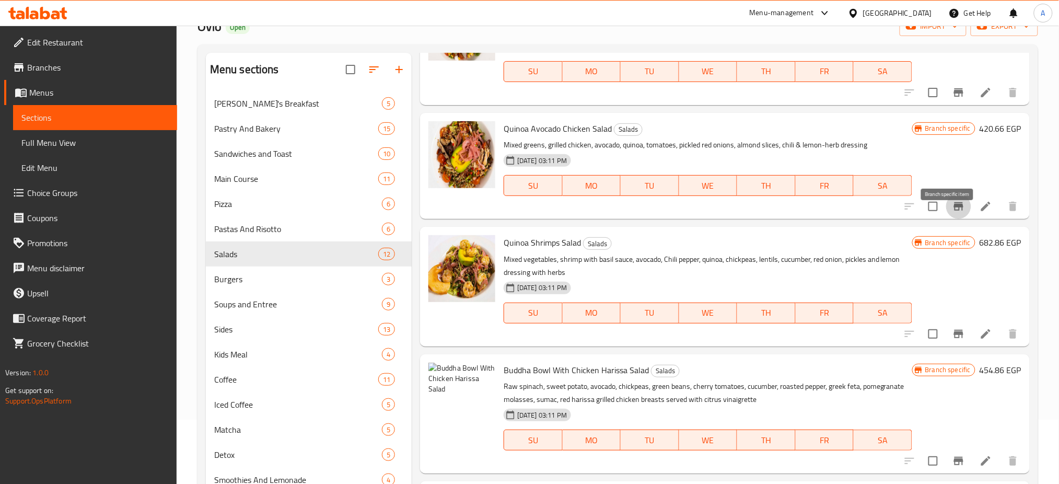
click at [953, 213] on icon "Branch-specific-item" at bounding box center [959, 206] width 13 height 13
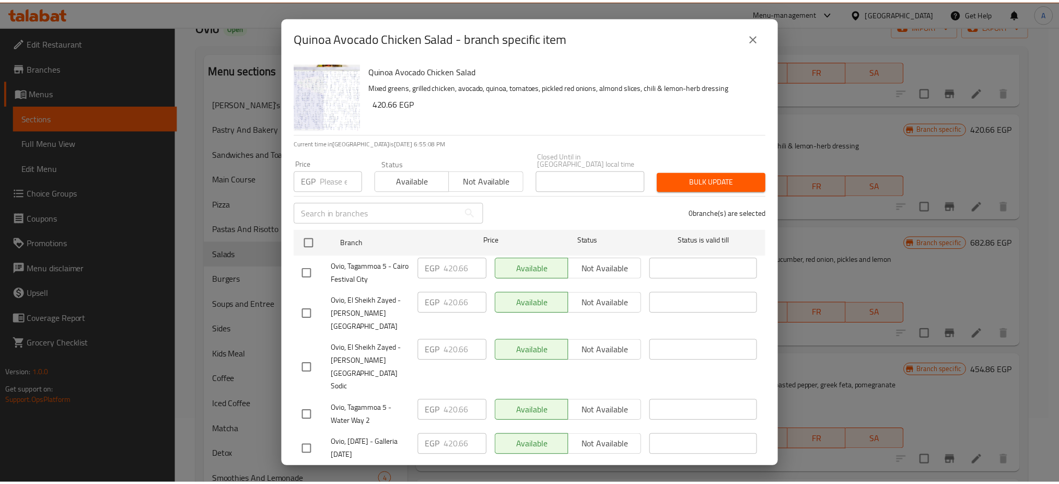
scroll to position [102, 0]
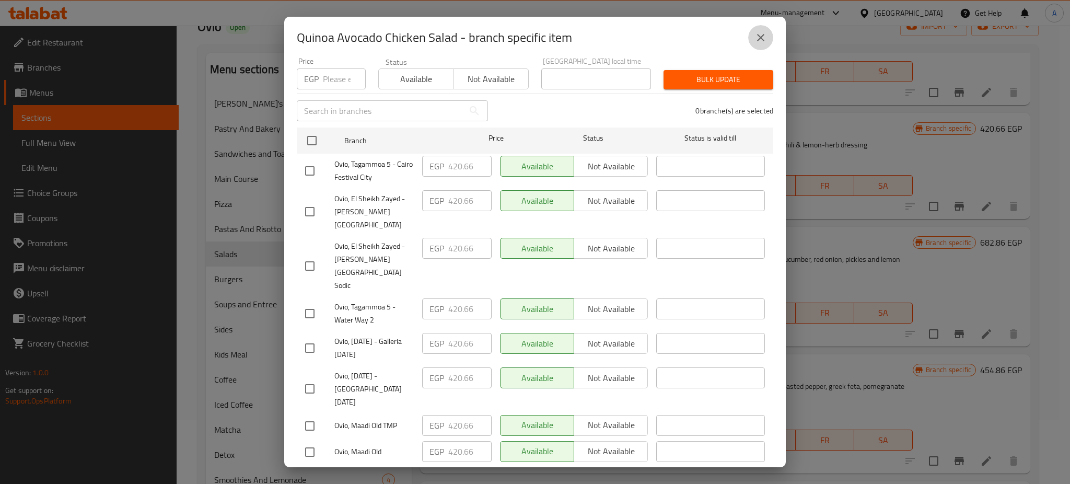
click at [764, 42] on icon "close" at bounding box center [761, 37] width 13 height 13
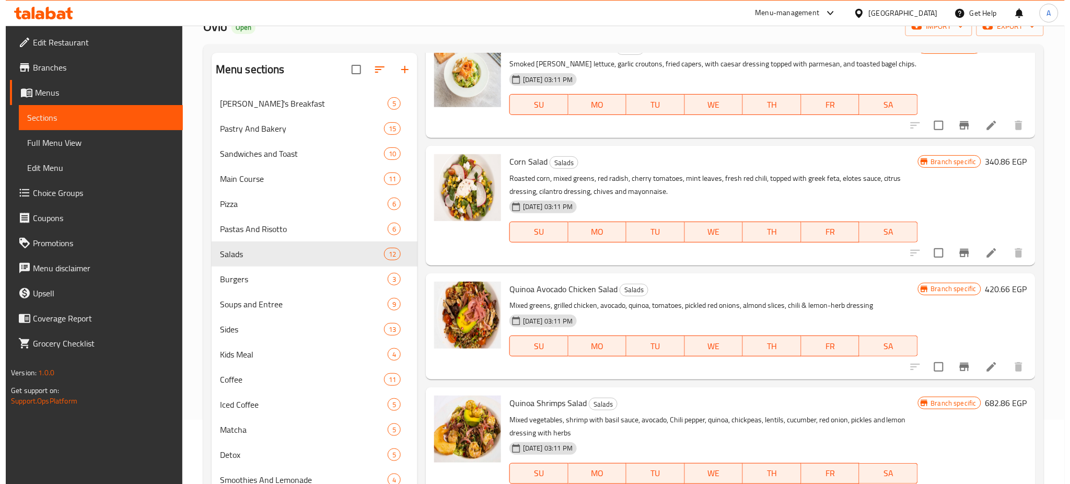
scroll to position [283, 0]
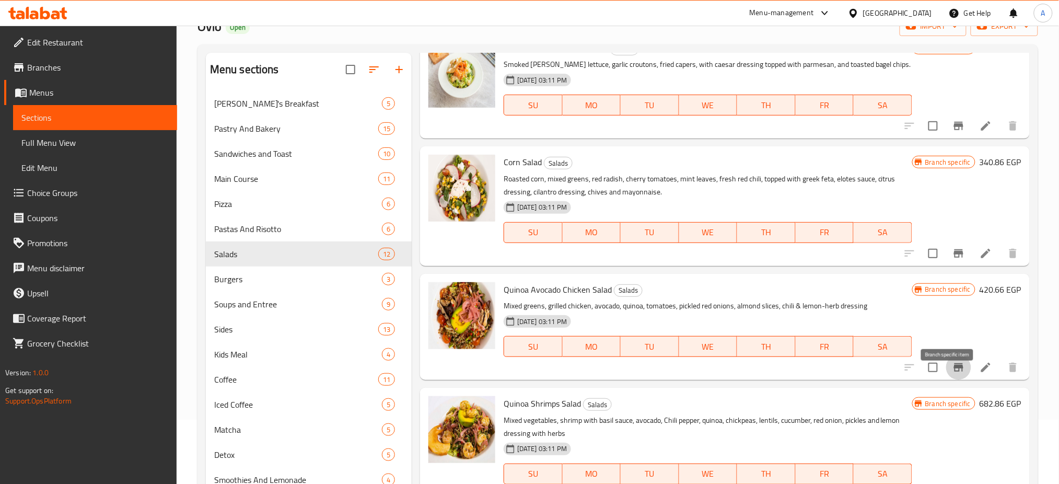
click at [954, 372] on icon "Branch-specific-item" at bounding box center [958, 367] width 9 height 8
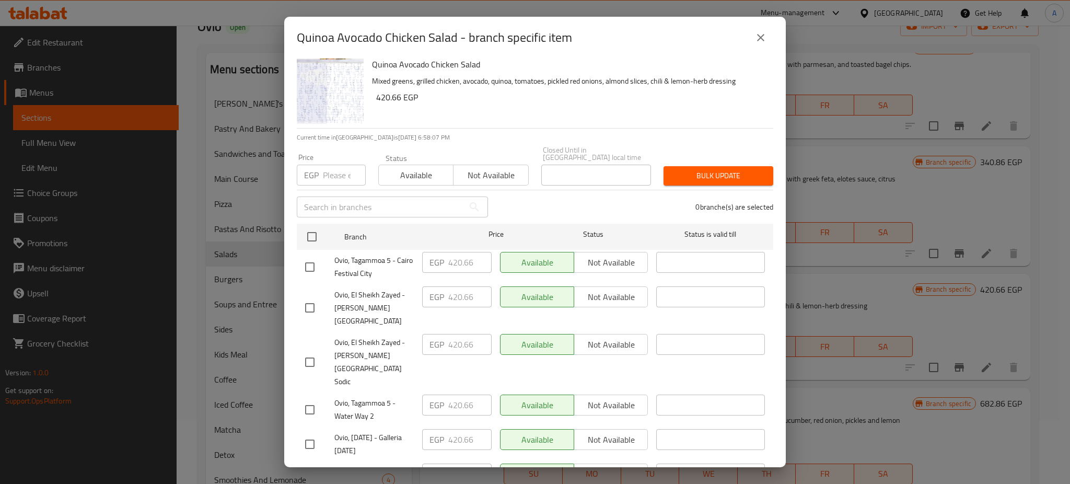
scroll to position [0, 0]
